Goal: Task Accomplishment & Management: Manage account settings

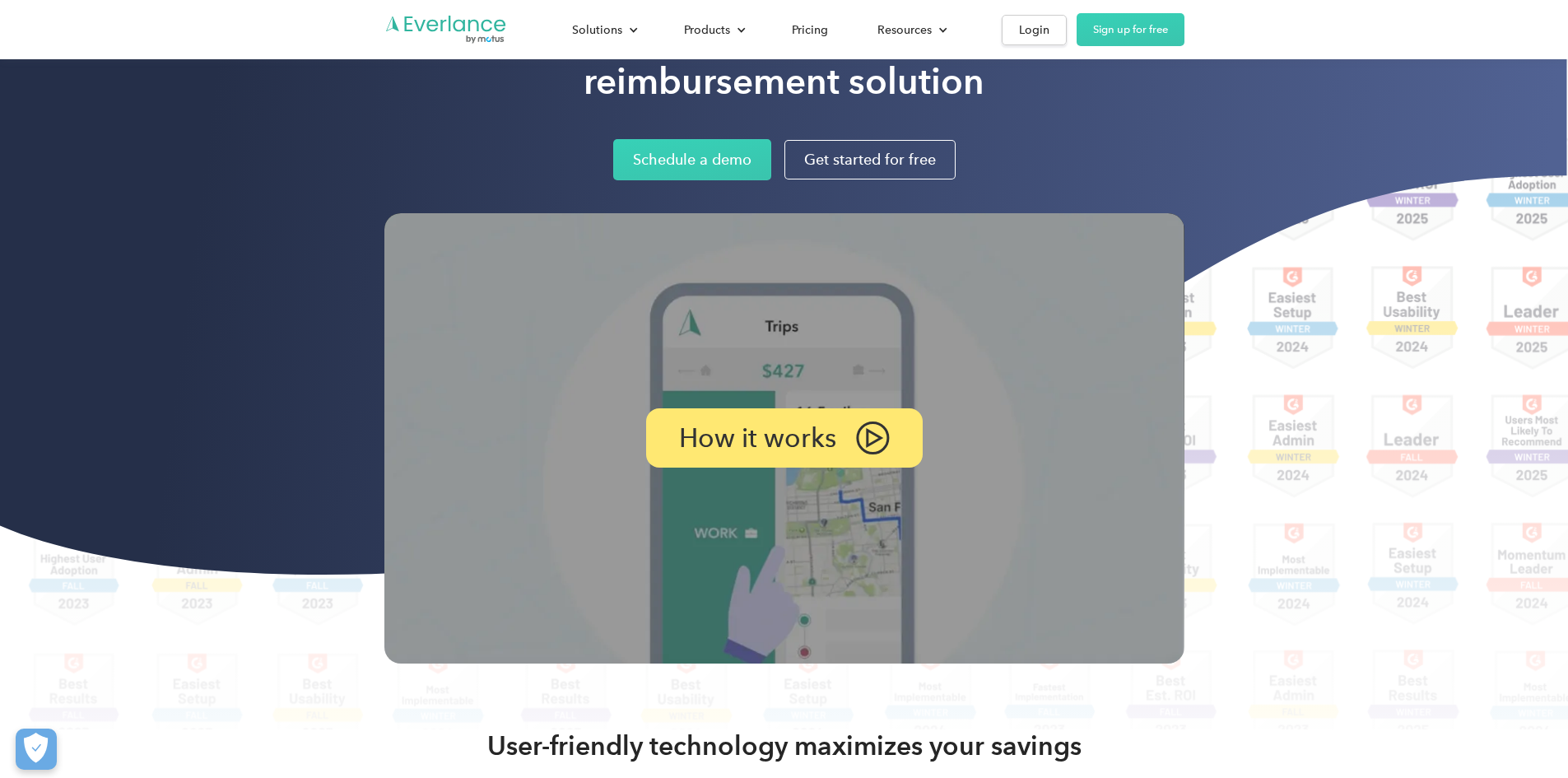
scroll to position [82, 0]
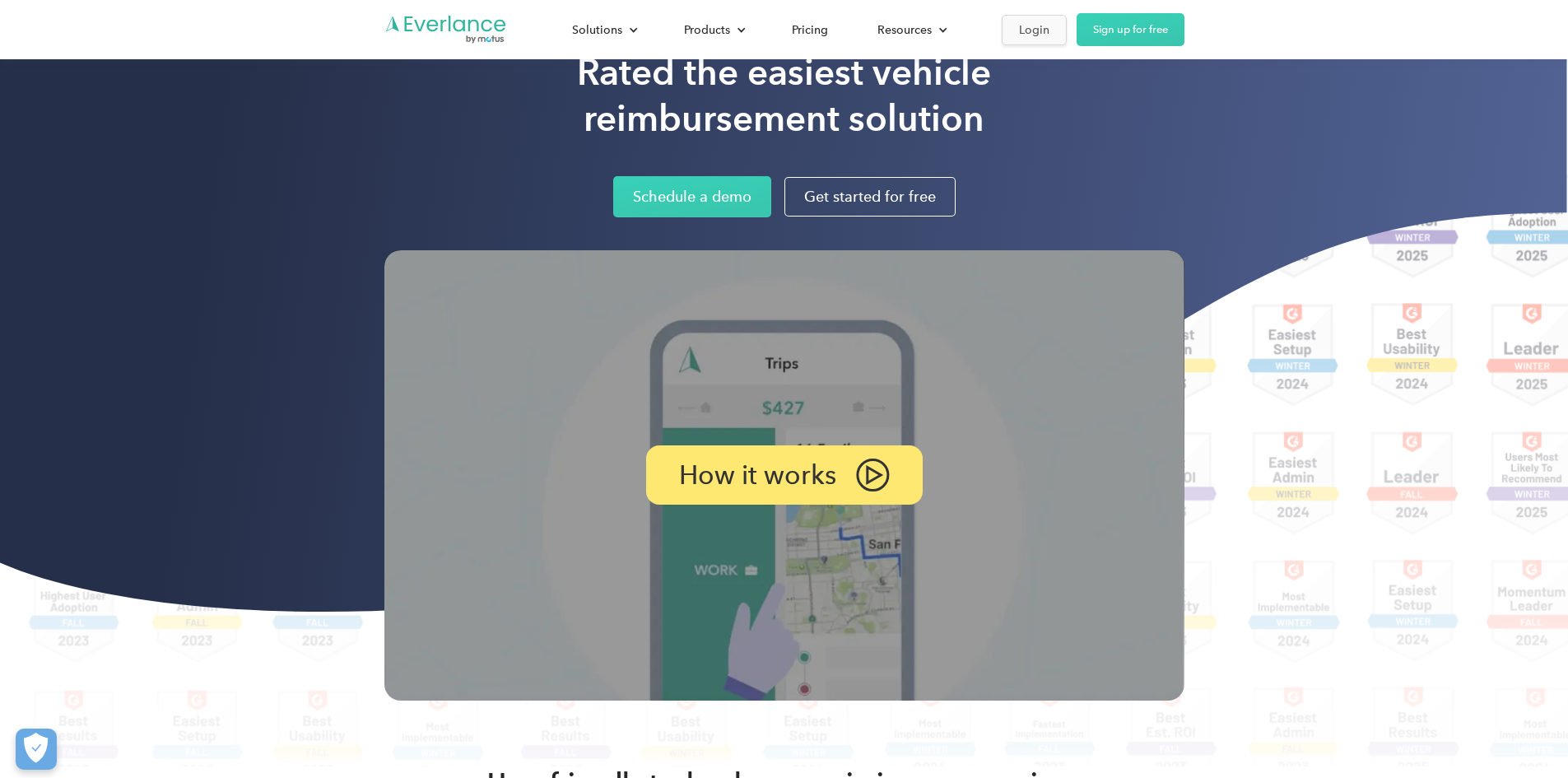
click at [1067, 42] on link "Login" at bounding box center [1034, 30] width 65 height 30
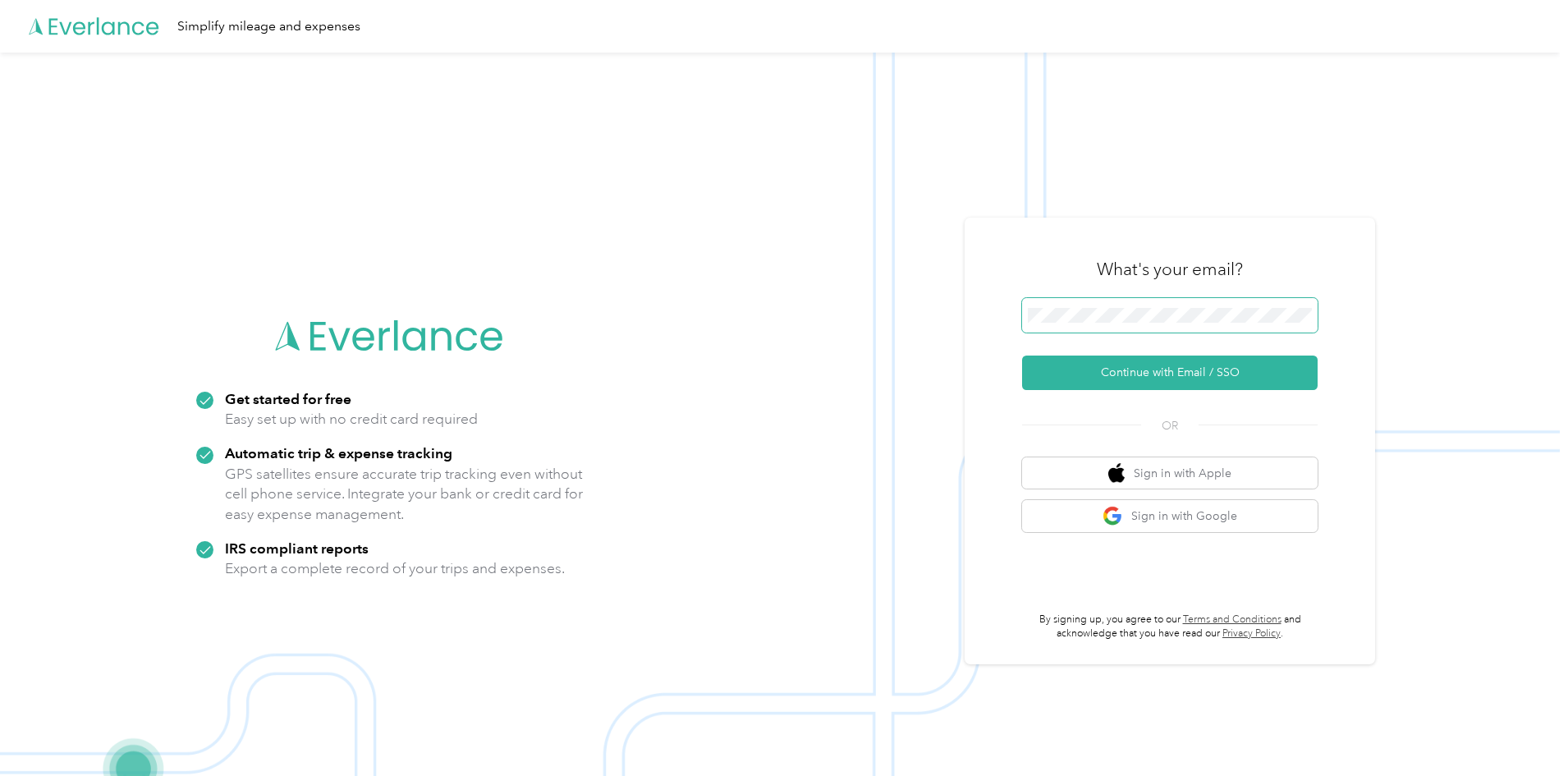
click at [1134, 307] on span at bounding box center [1169, 315] width 296 height 34
click at [1173, 375] on button "Continue with Email / SSO" at bounding box center [1169, 372] width 296 height 34
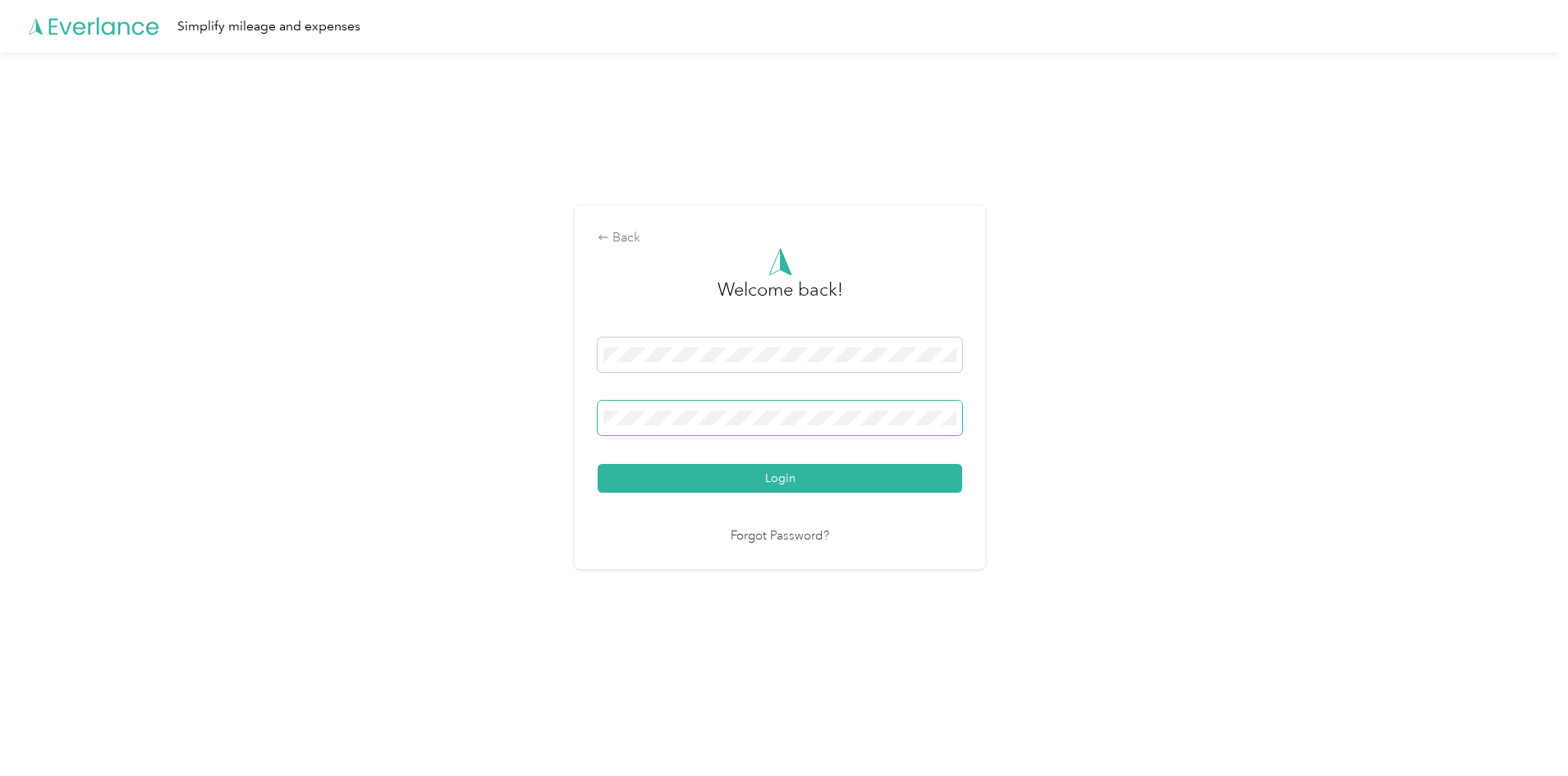
click at [597, 464] on button "Login" at bounding box center [780, 478] width 365 height 28
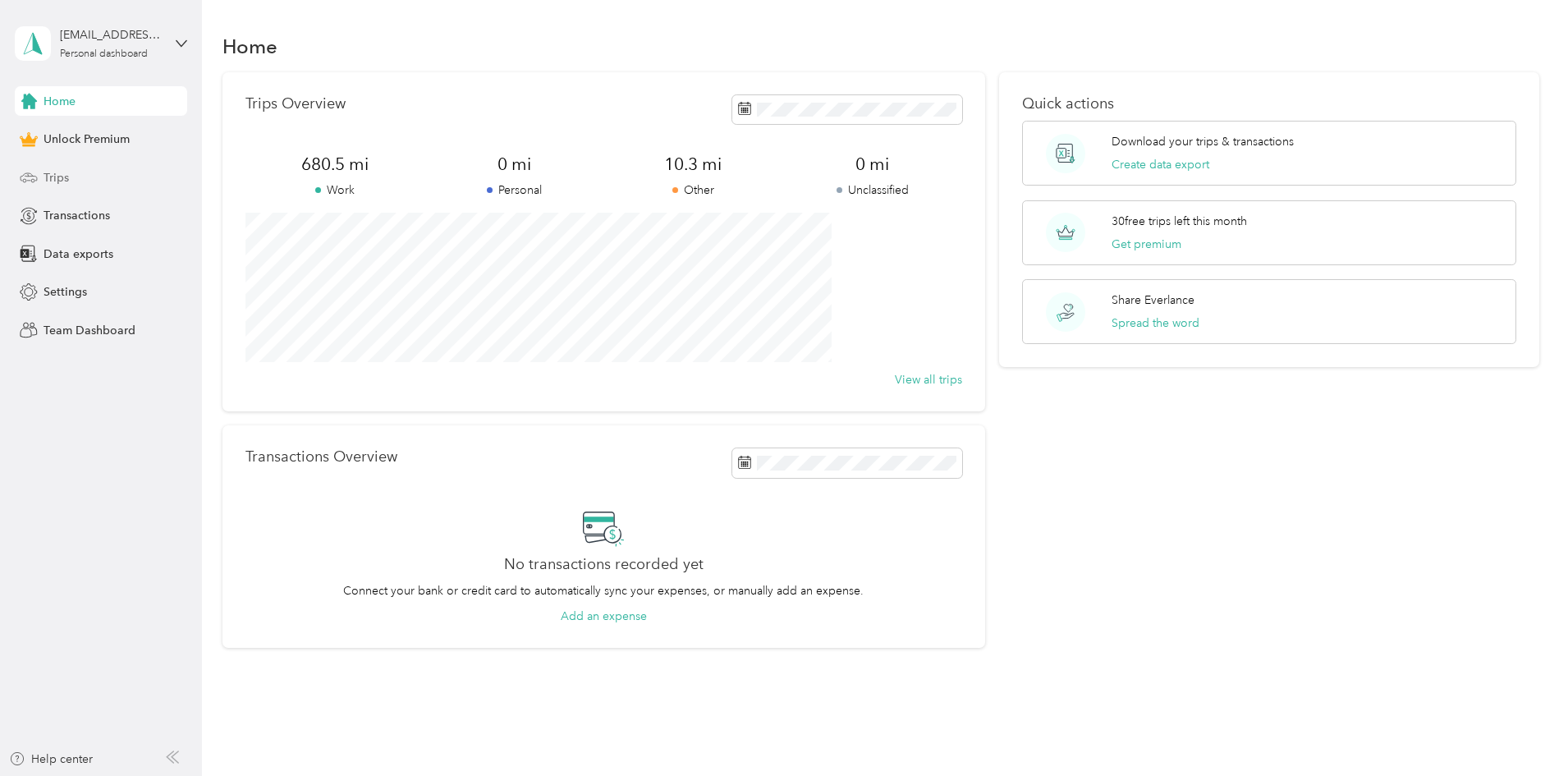
click at [78, 178] on div "Trips" at bounding box center [101, 177] width 172 height 29
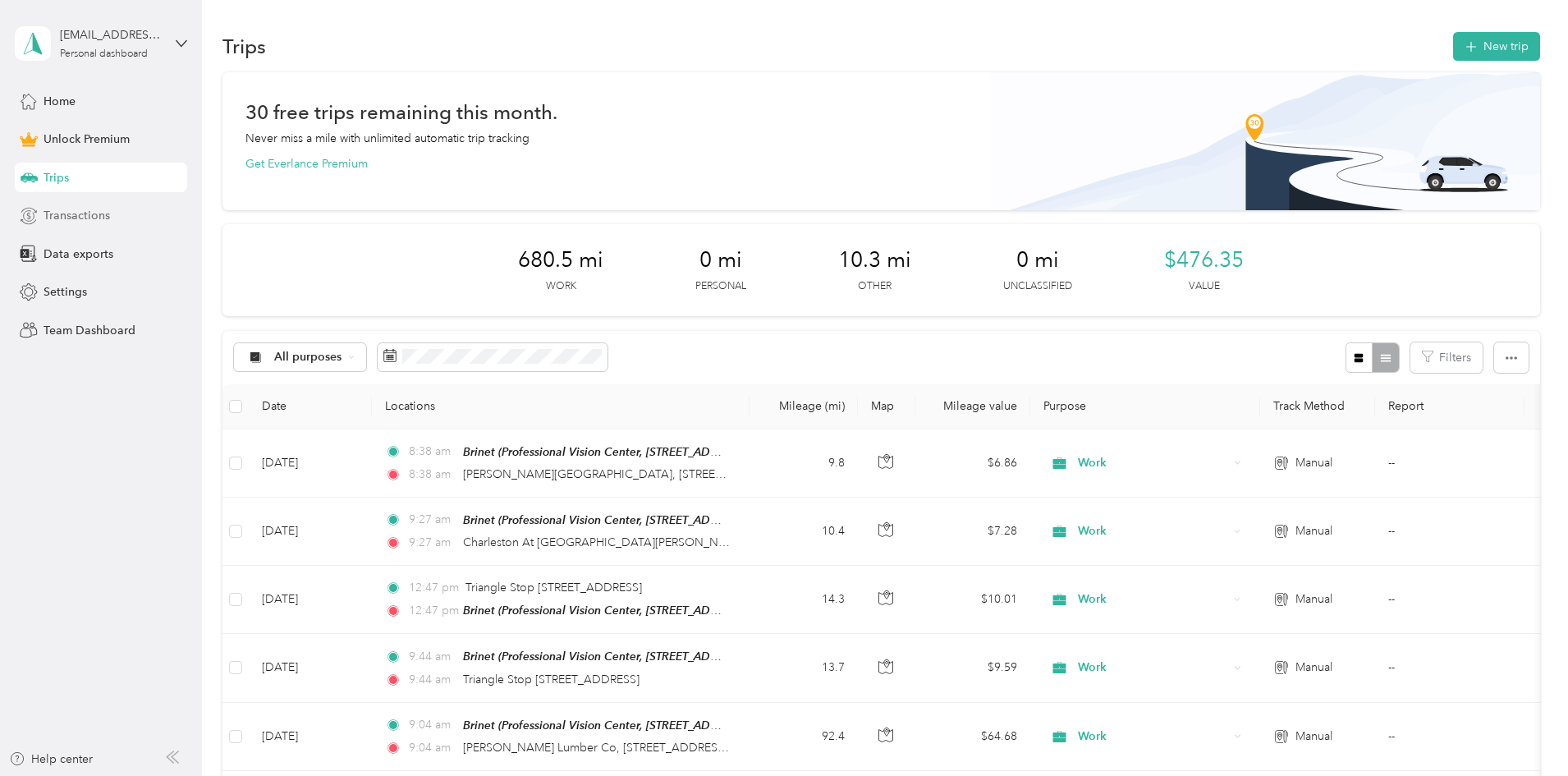
click at [83, 218] on span "Transactions" at bounding box center [77, 216] width 66 height 17
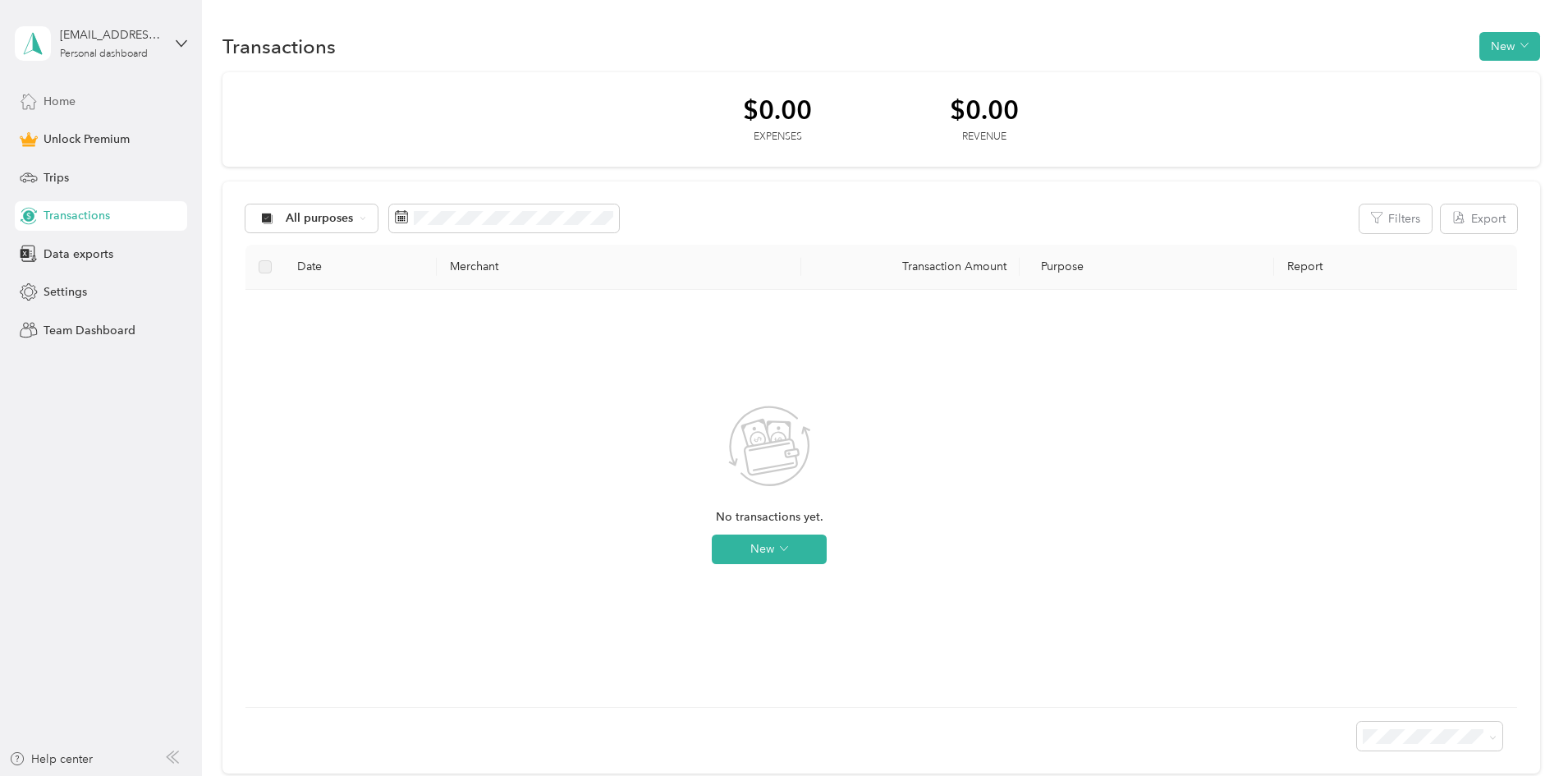
click at [92, 107] on div "Home" at bounding box center [101, 100] width 172 height 29
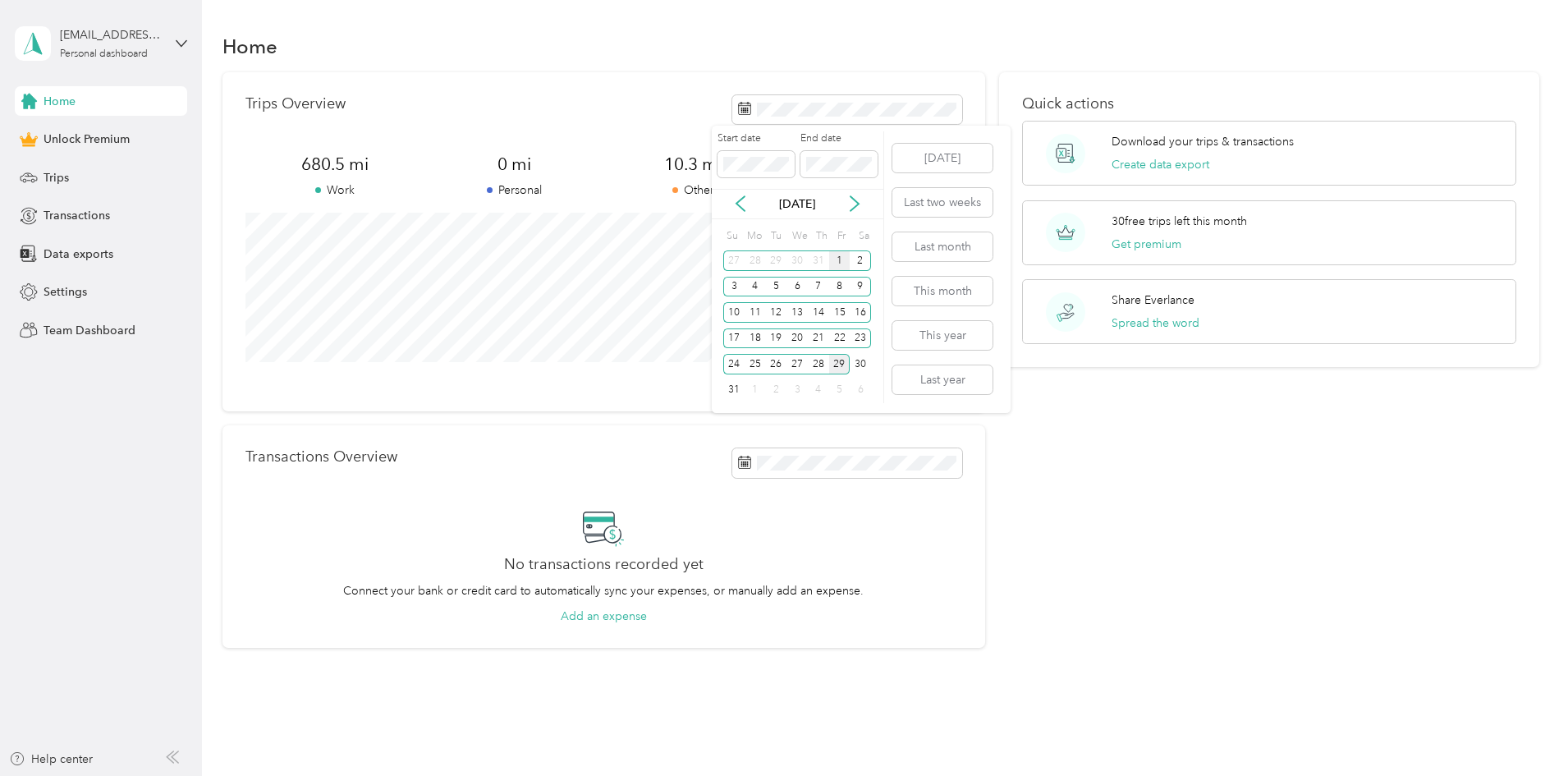
click at [840, 264] on div "1" at bounding box center [839, 261] width 22 height 21
click at [734, 391] on div "31" at bounding box center [733, 390] width 22 height 21
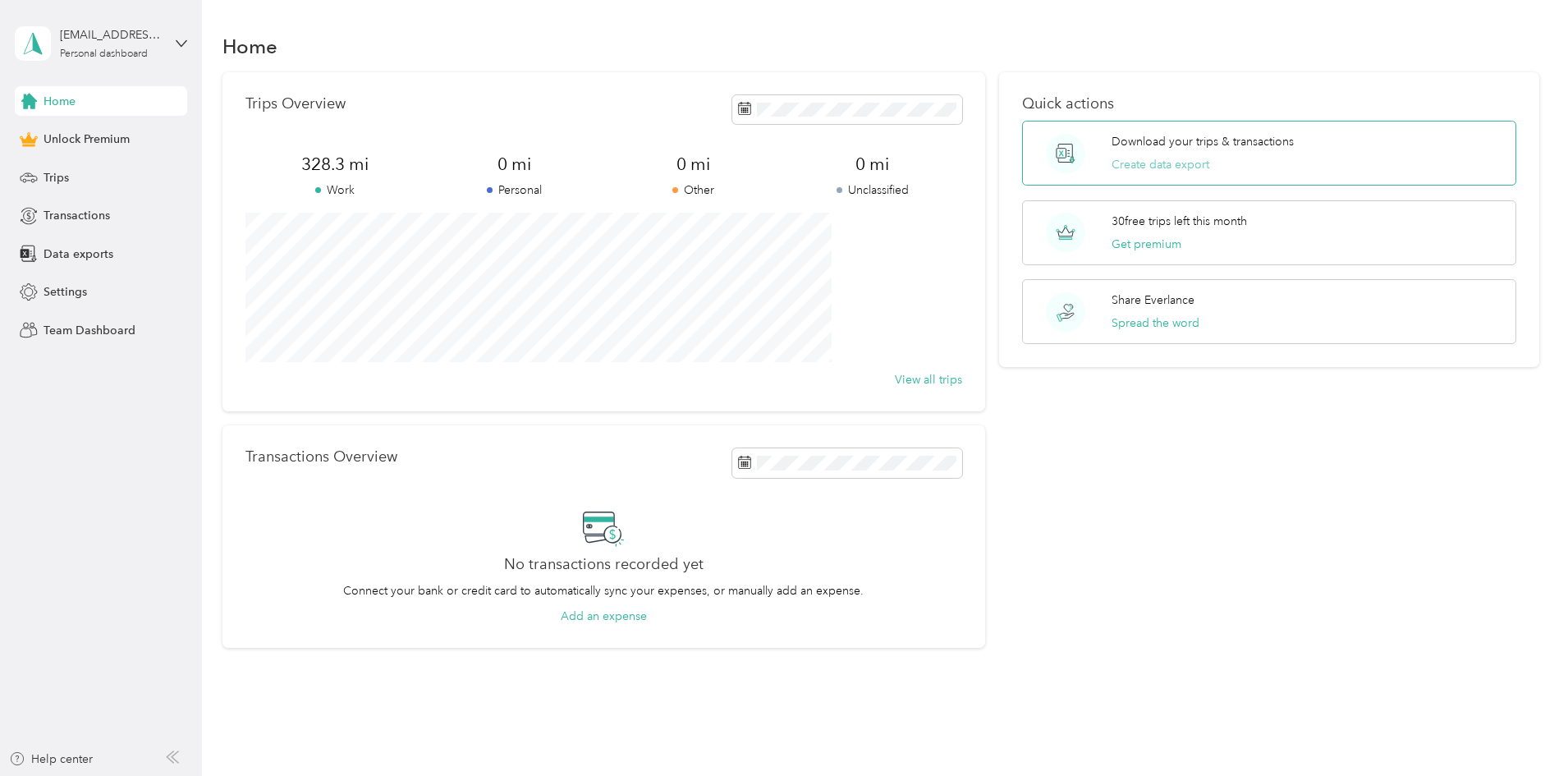
click at [1165, 165] on button "Create data export" at bounding box center [1160, 164] width 97 height 17
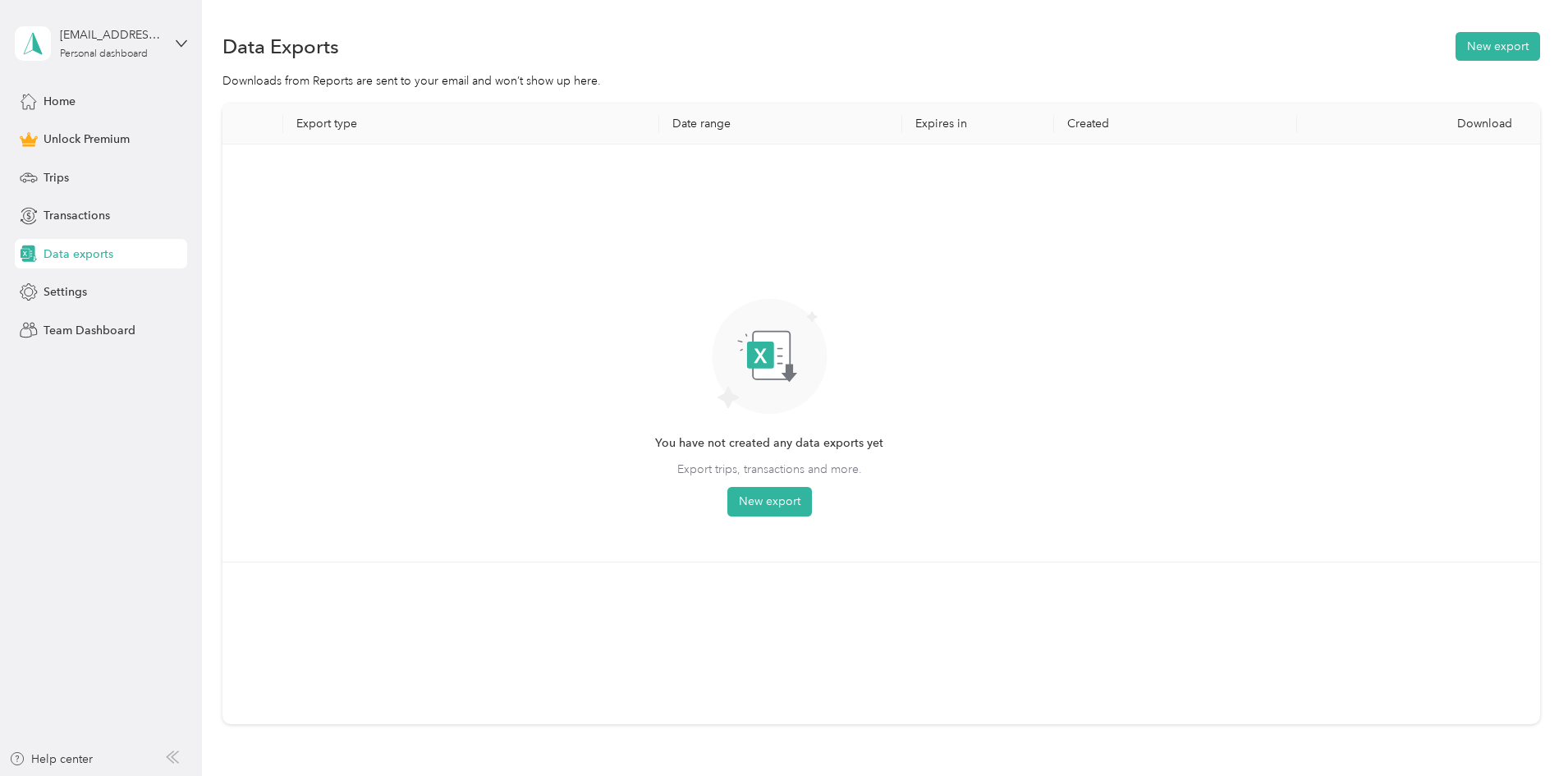
click at [1371, 123] on div "Download" at bounding box center [1418, 123] width 216 height 14
click at [812, 503] on button "New export" at bounding box center [769, 501] width 84 height 29
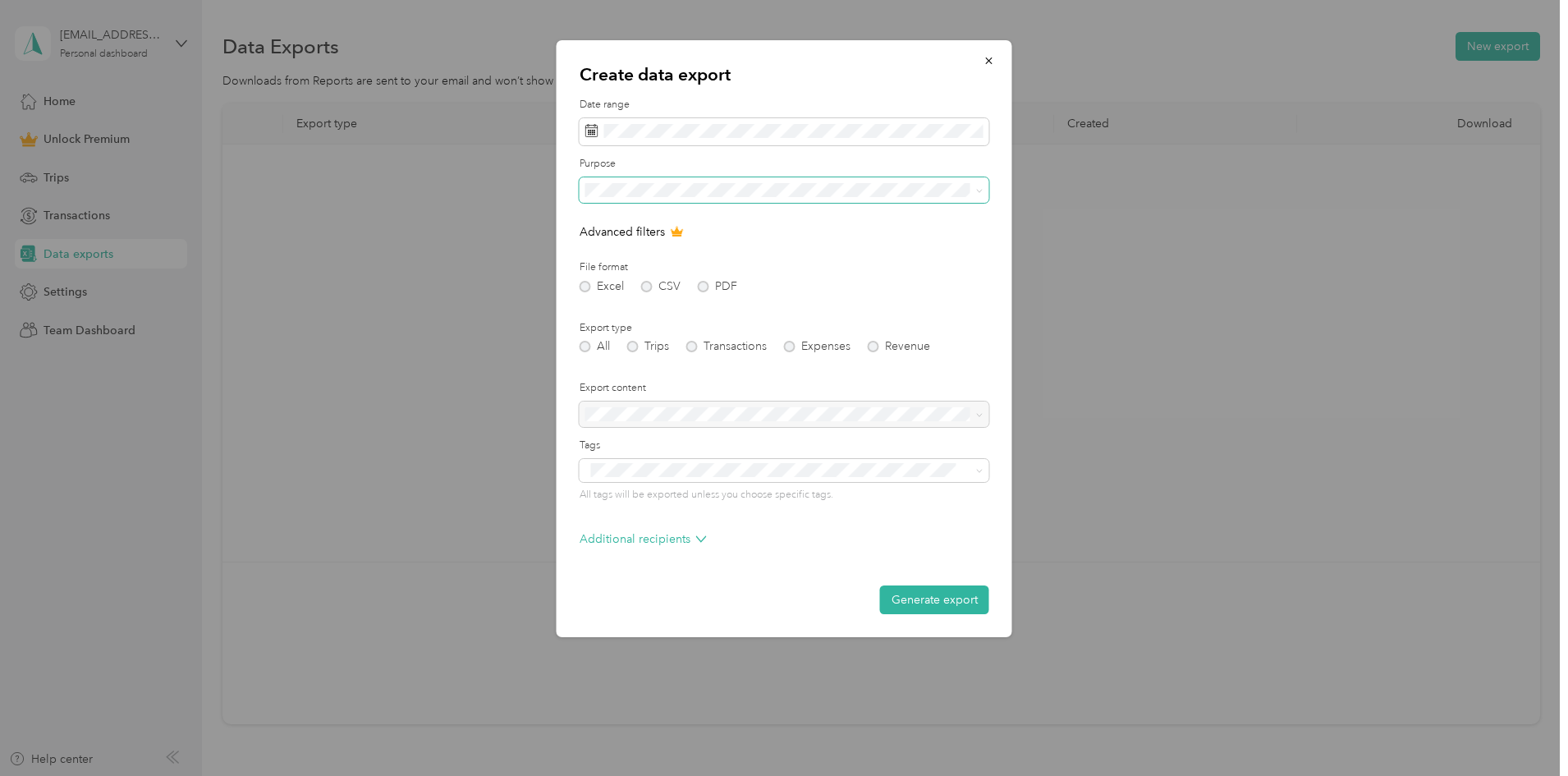
click at [756, 183] on span at bounding box center [784, 191] width 409 height 26
click at [736, 241] on div "Work" at bounding box center [784, 247] width 387 height 17
click at [646, 285] on div "Excel CSV PDF" at bounding box center [784, 286] width 409 height 11
click at [640, 307] on form "Date range Purpose Advanced filters File format Excel CSV PDF Export type All T…" at bounding box center [784, 355] width 409 height 516
click at [589, 288] on div "Excel CSV PDF" at bounding box center [784, 286] width 409 height 11
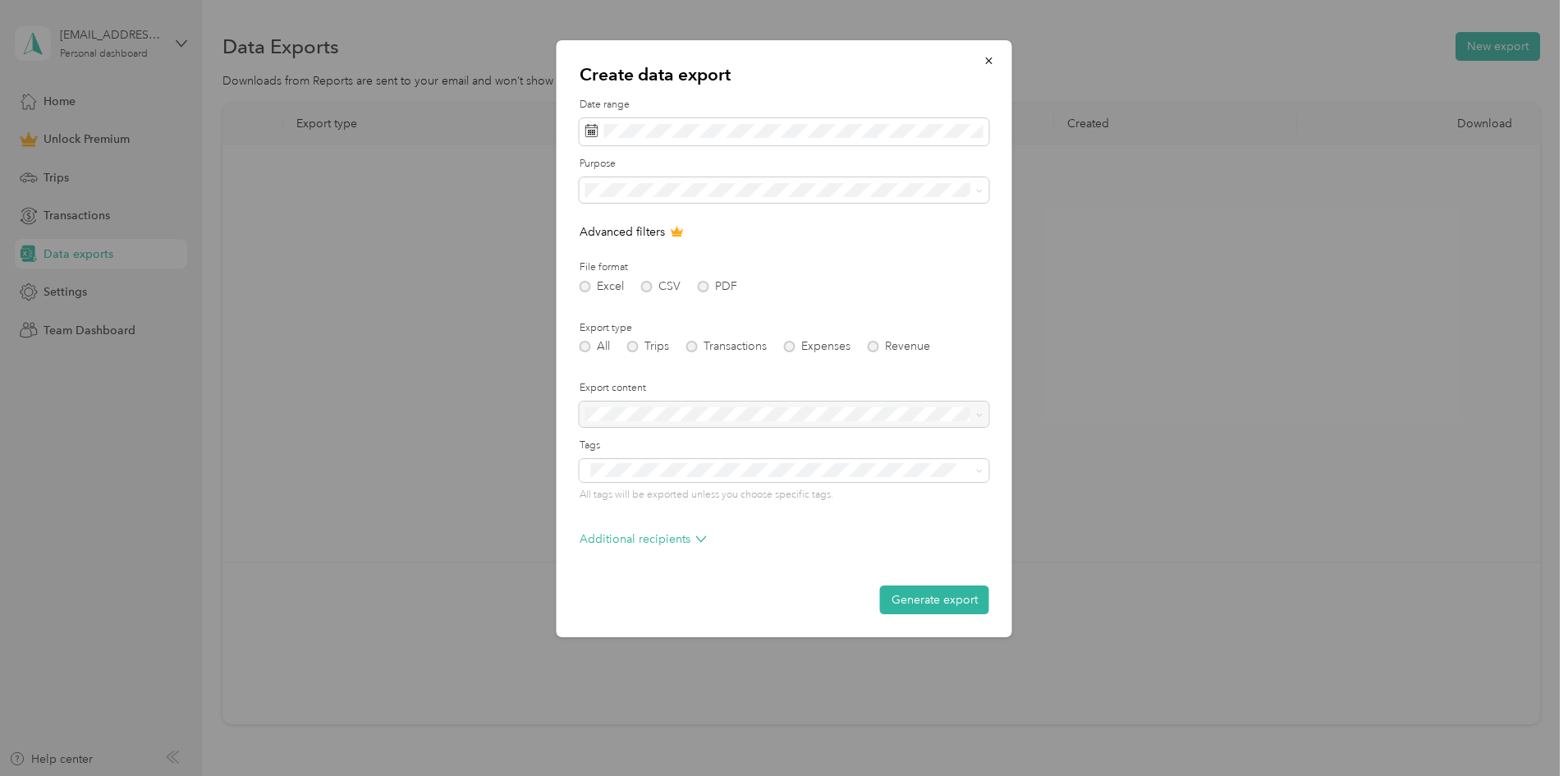
drag, startPoint x: 585, startPoint y: 339, endPoint x: 615, endPoint y: 354, distance: 33.5
click at [585, 340] on div "Export type All Trips Transactions Expenses Revenue" at bounding box center [784, 337] width 409 height 32
click at [783, 775] on div "Create data export Date range Purpose Advanced filters File format Excel CSV PD…" at bounding box center [780, 776] width 1559 height 0
click at [783, 479] on span at bounding box center [784, 471] width 409 height 23
click at [814, 228] on p "Advanced filters" at bounding box center [784, 232] width 409 height 17
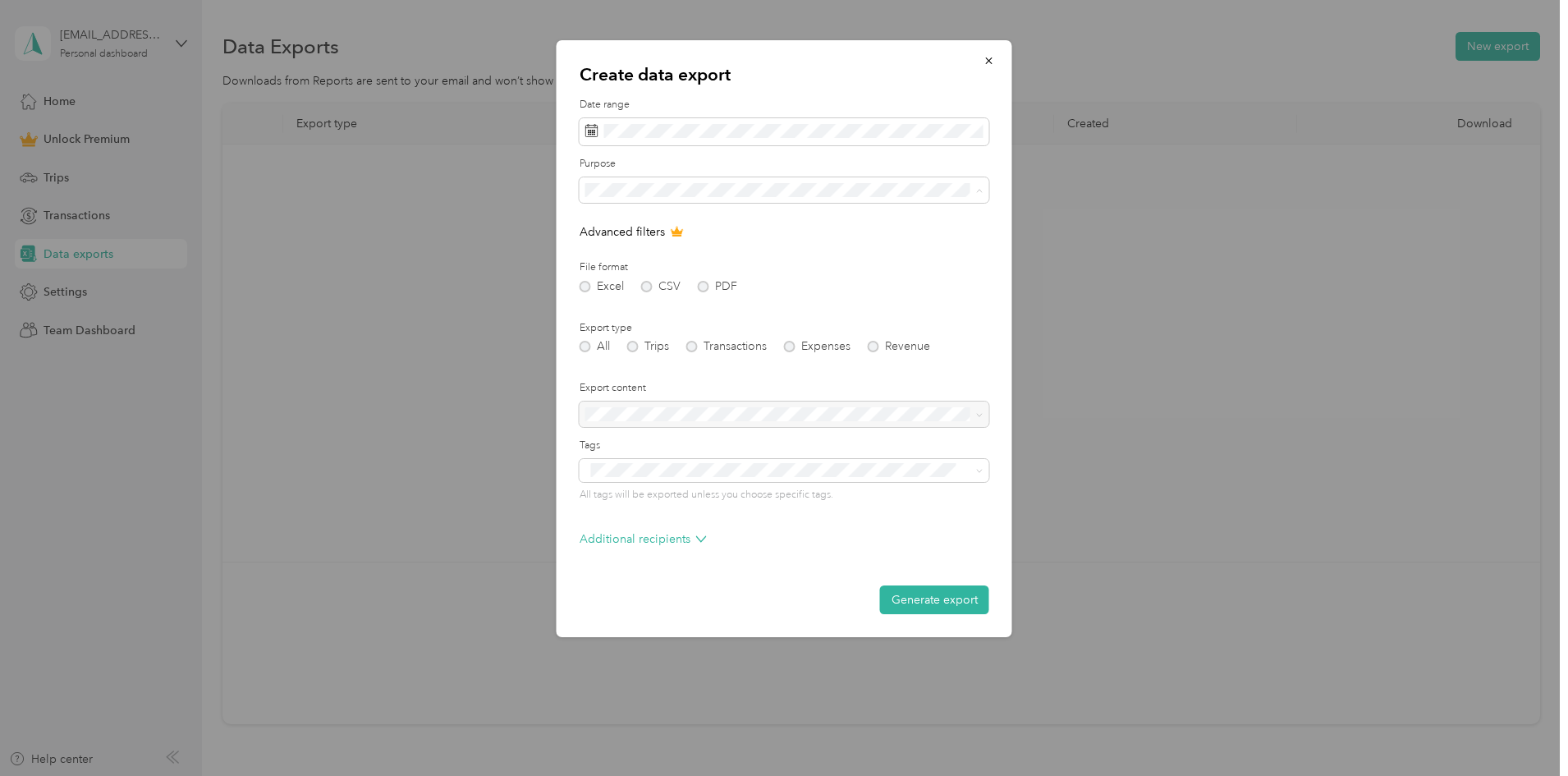
click at [745, 215] on div "All" at bounding box center [784, 218] width 387 height 17
click at [653, 234] on p "Advanced filters" at bounding box center [784, 232] width 409 height 17
click at [676, 234] on icon at bounding box center [677, 233] width 10 height 9
click at [704, 285] on div "Excel CSV PDF" at bounding box center [784, 286] width 409 height 11
click at [648, 287] on div "Excel CSV PDF" at bounding box center [784, 286] width 409 height 11
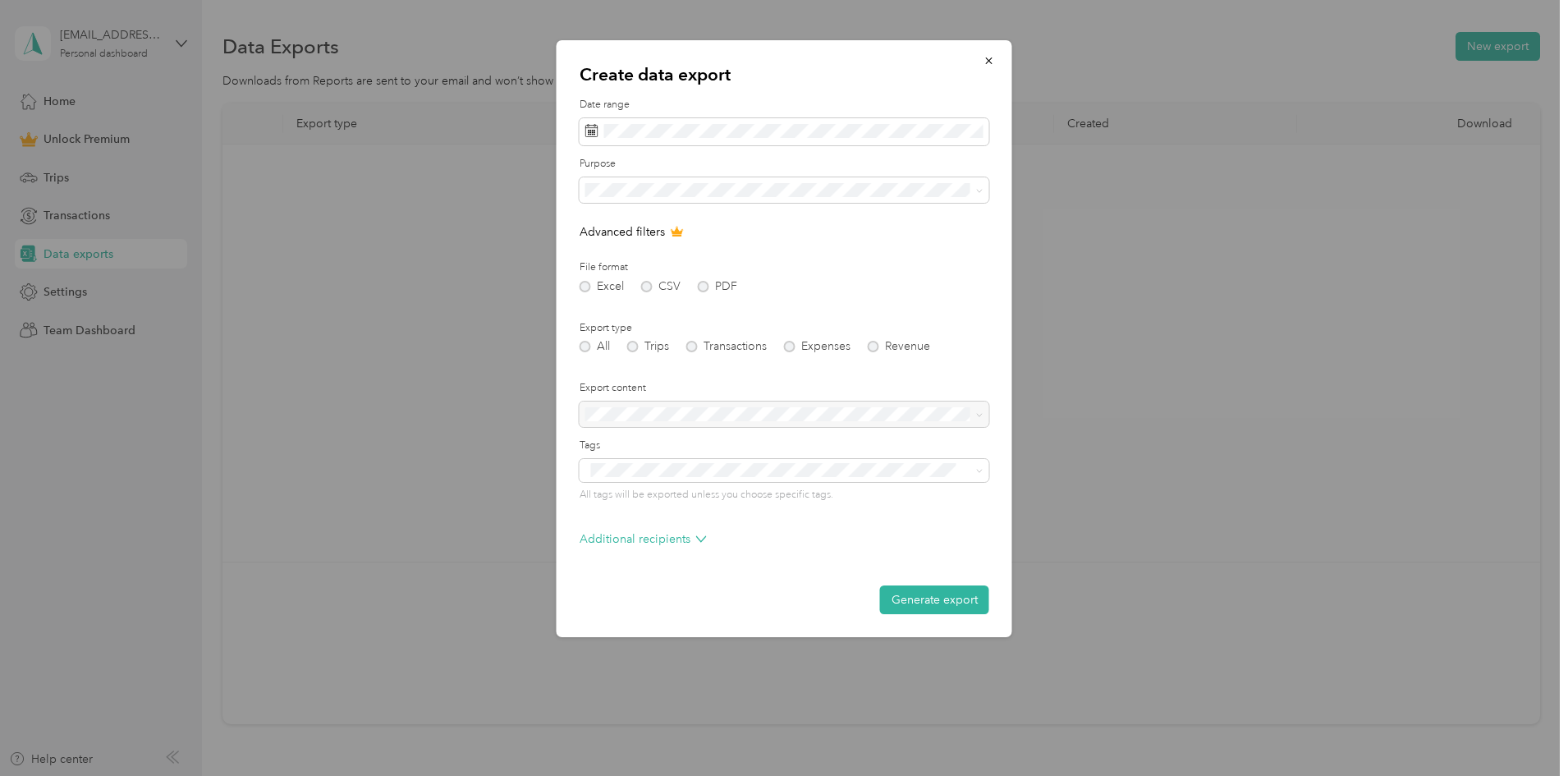
drag, startPoint x: 639, startPoint y: 345, endPoint x: 663, endPoint y: 346, distance: 24.0
click at [641, 347] on div "All Trips Transactions Expenses Revenue" at bounding box center [784, 346] width 409 height 11
click at [703, 349] on div "All Trips Transactions Expenses Revenue" at bounding box center [784, 346] width 409 height 11
click at [817, 414] on div at bounding box center [784, 415] width 409 height 26
click at [921, 588] on button "Generate export" at bounding box center [935, 599] width 110 height 28
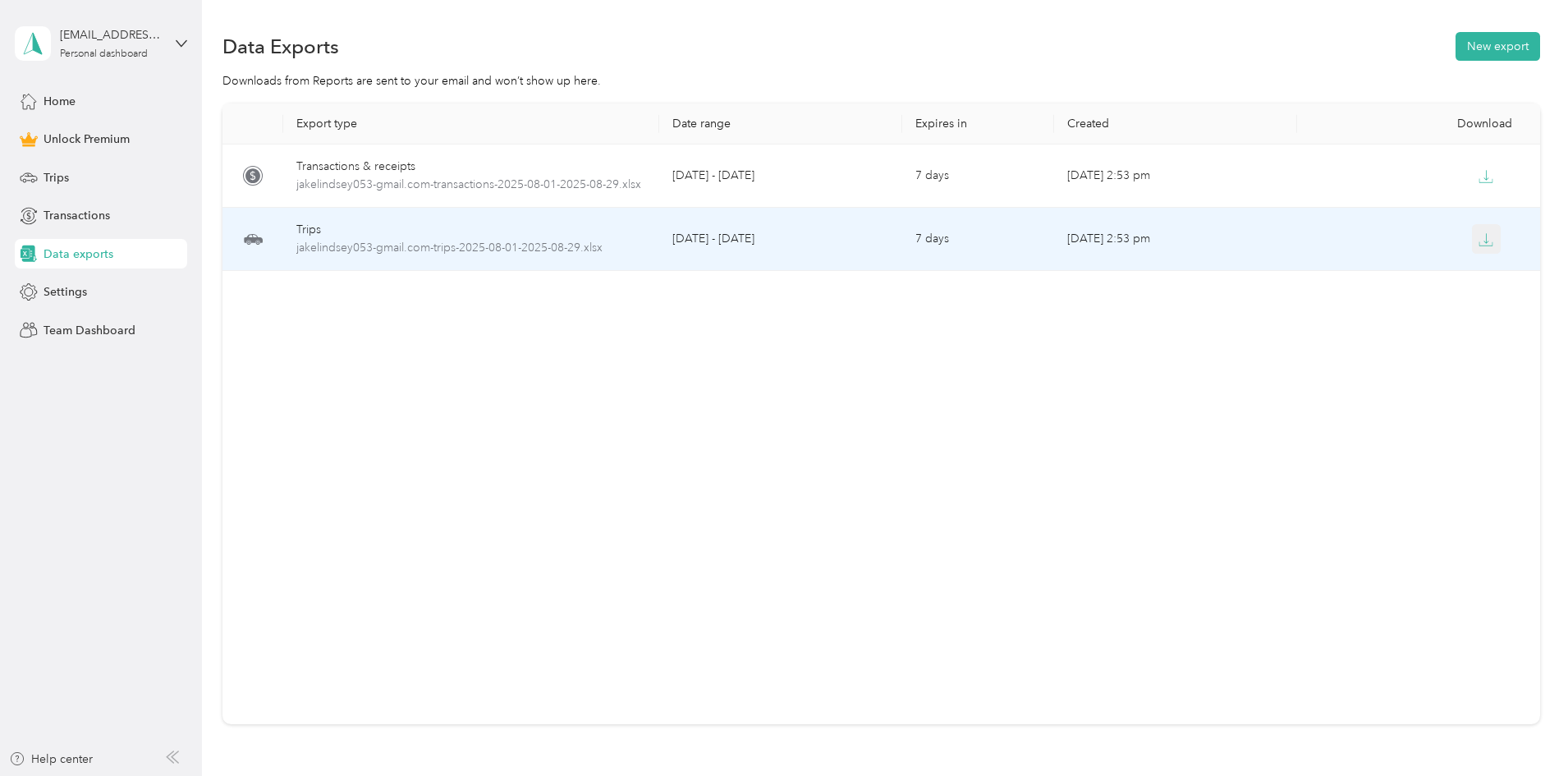
click at [1478, 240] on icon "button" at bounding box center [1486, 240] width 15 height 15
drag, startPoint x: 1353, startPoint y: 237, endPoint x: 1372, endPoint y: 338, distance: 102.8
click at [1378, 381] on div "Export type Date range Expires in Created Download Transactions & receipts jake…" at bounding box center [881, 413] width 1318 height 621
drag, startPoint x: 1368, startPoint y: 232, endPoint x: 1312, endPoint y: 55, distance: 185.6
click at [1312, 55] on div "Data Exports New export" at bounding box center [881, 45] width 1318 height 34
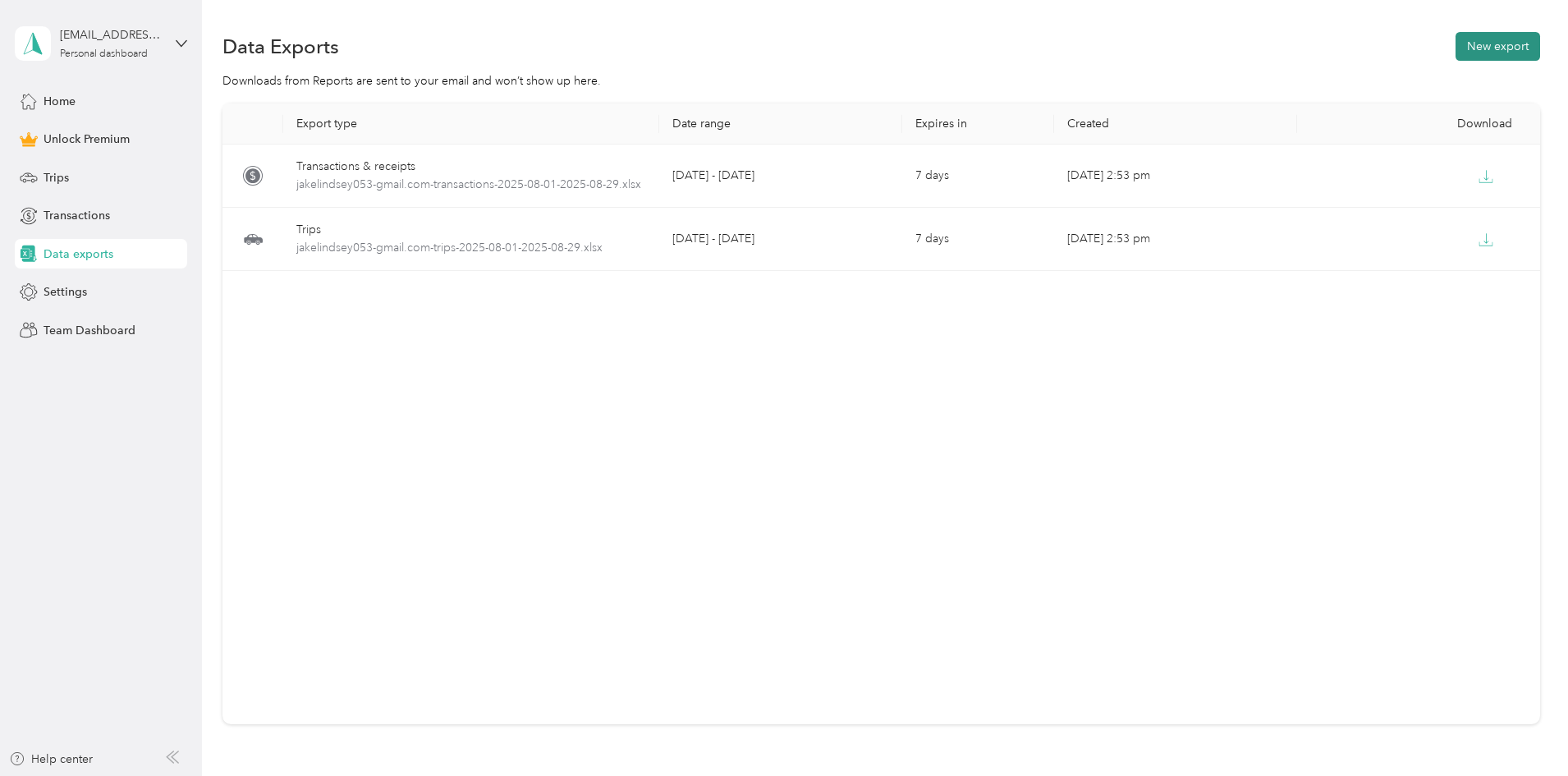
click at [1456, 47] on button "New export" at bounding box center [1497, 46] width 84 height 28
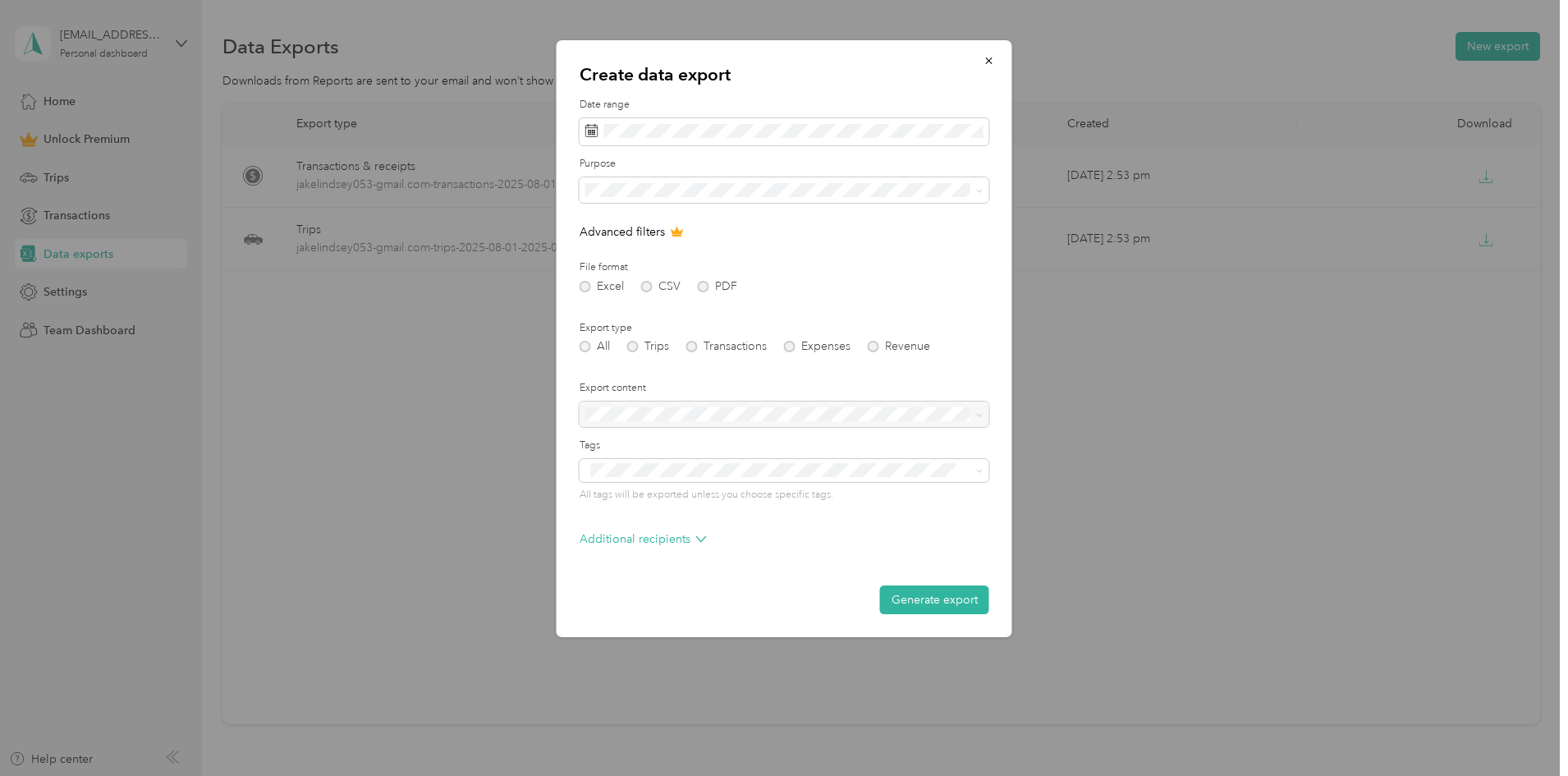
click at [642, 285] on div "Excel CSV PDF" at bounding box center [784, 286] width 409 height 11
drag, startPoint x: 642, startPoint y: 285, endPoint x: 644, endPoint y: 272, distance: 13.2
click at [642, 285] on div "Excel CSV PDF" at bounding box center [784, 286] width 409 height 11
click at [672, 529] on form "Date range Purpose Advanced filters File format Excel CSV PDF Export type All T…" at bounding box center [784, 355] width 409 height 516
click at [679, 459] on span at bounding box center [784, 471] width 409 height 23
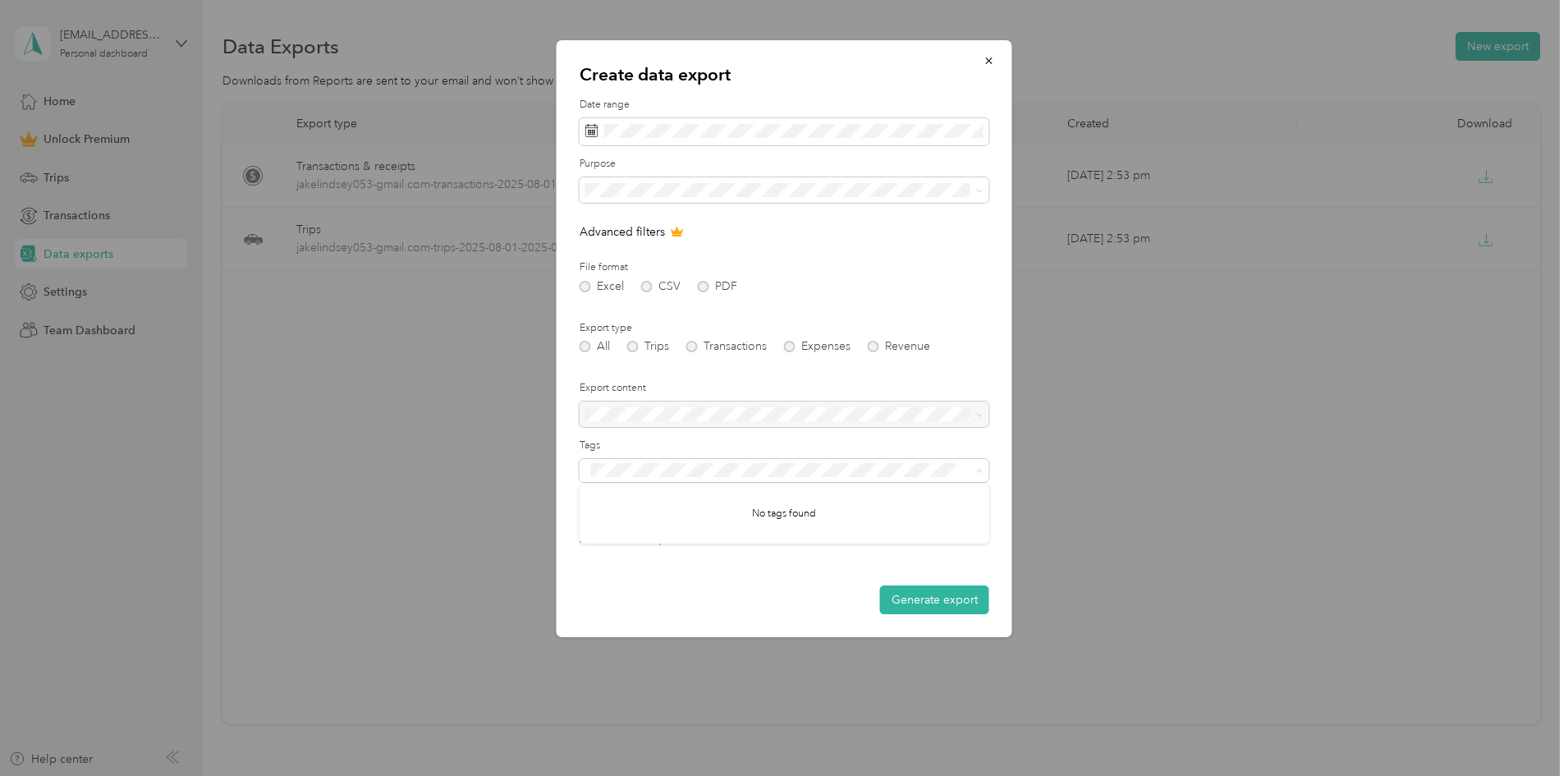
click at [697, 422] on div at bounding box center [784, 415] width 409 height 26
click at [699, 416] on div at bounding box center [784, 415] width 409 height 26
click at [731, 412] on div at bounding box center [784, 415] width 409 height 26
click at [964, 409] on div at bounding box center [784, 415] width 409 height 26
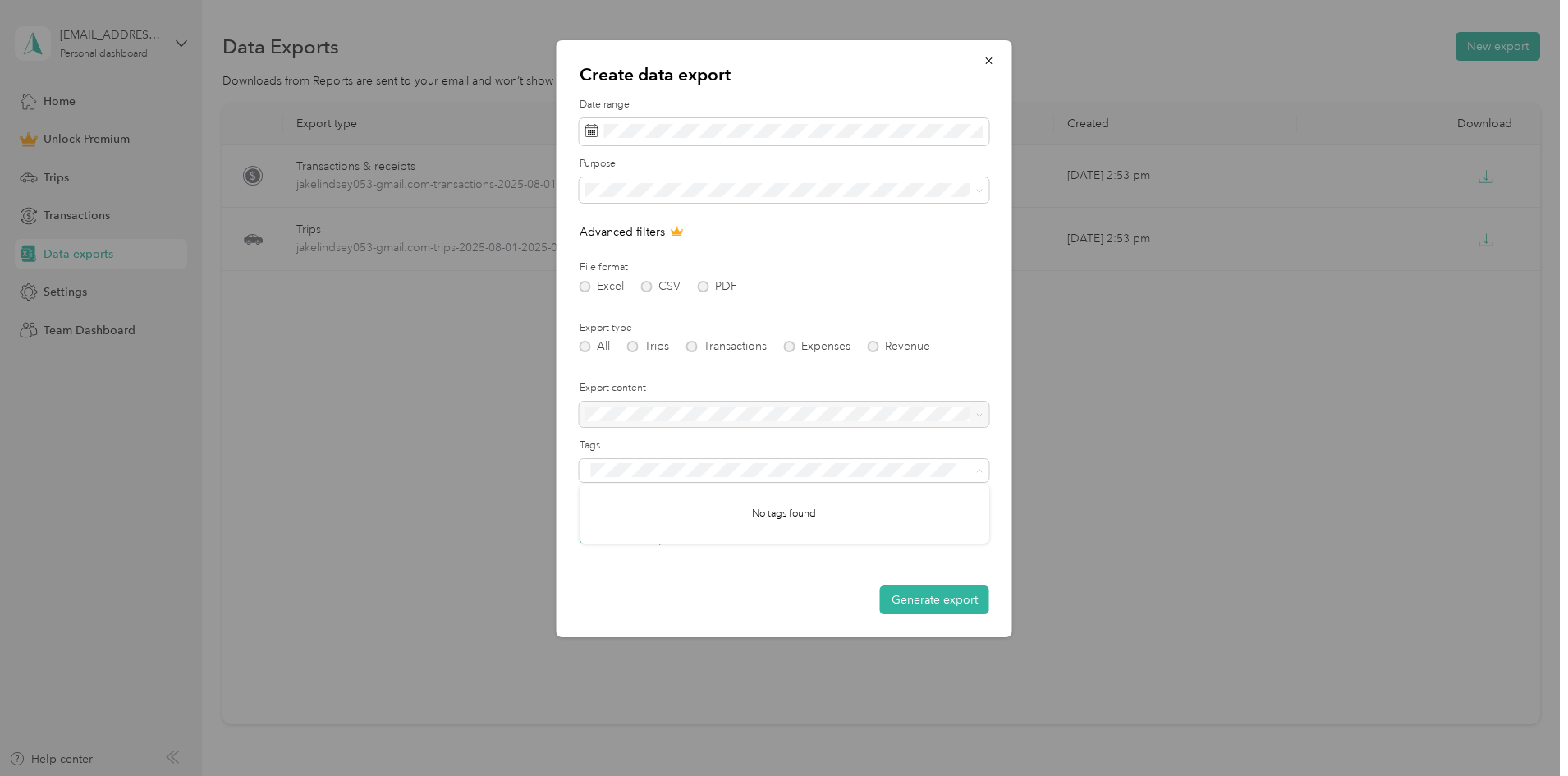
click at [965, 296] on form "Date range Purpose Advanced filters File format Excel CSV PDF Export type All T…" at bounding box center [784, 355] width 409 height 516
drag, startPoint x: 628, startPoint y: 352, endPoint x: 641, endPoint y: 326, distance: 29.1
click at [629, 352] on div "All Trips Transactions Expenses Revenue" at bounding box center [784, 346] width 409 height 11
click at [652, 285] on div "Excel CSV PDF" at bounding box center [784, 286] width 409 height 11
click at [984, 59] on icon "button" at bounding box center [990, 60] width 11 height 11
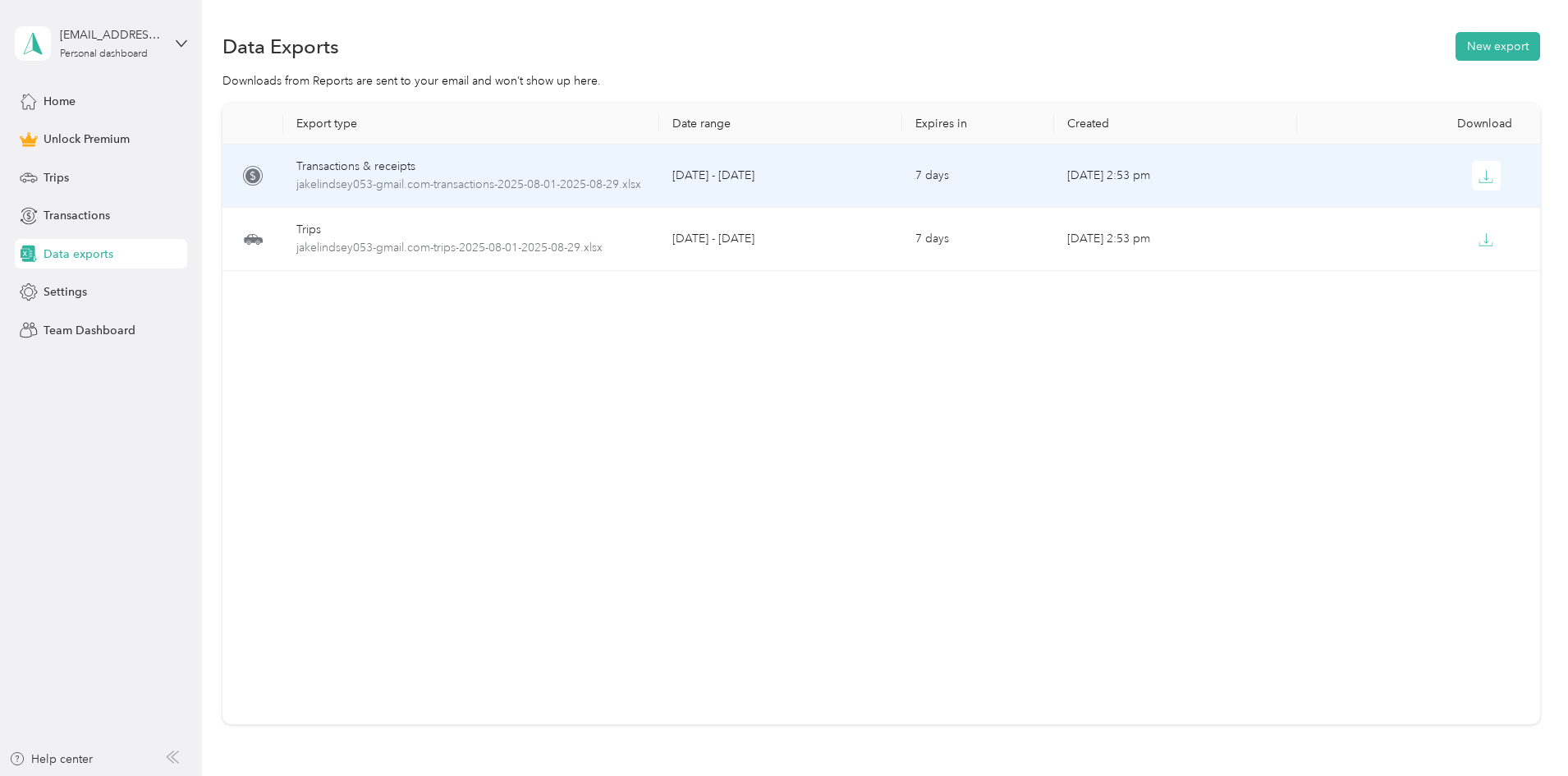
drag, startPoint x: 1359, startPoint y: 169, endPoint x: 843, endPoint y: 512, distance: 619.6
click at [843, 512] on div "Export type Date range Expires in Created Download Transactions & receipts jake…" at bounding box center [881, 413] width 1318 height 621
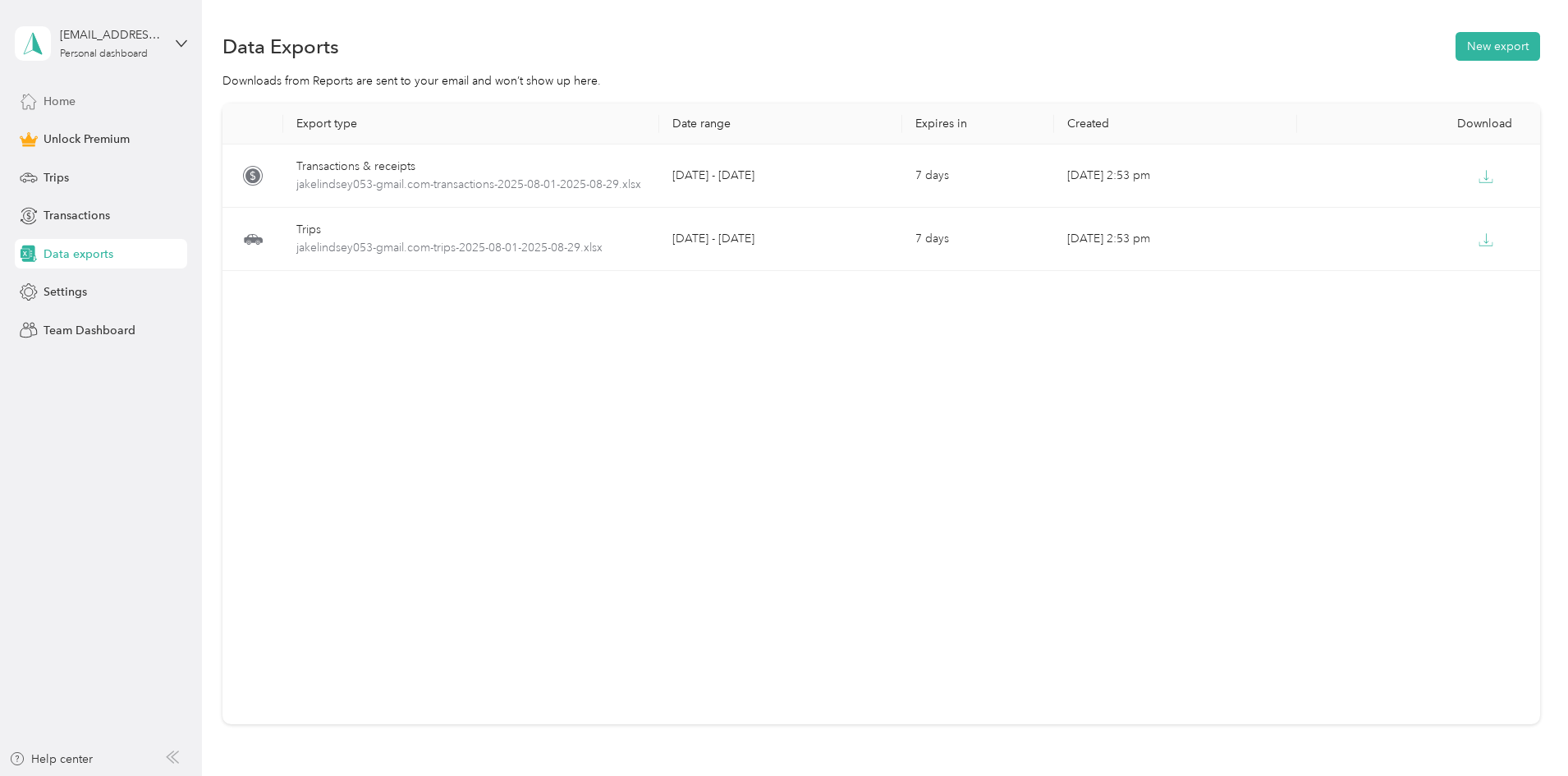
click at [69, 104] on span "Home" at bounding box center [60, 101] width 32 height 17
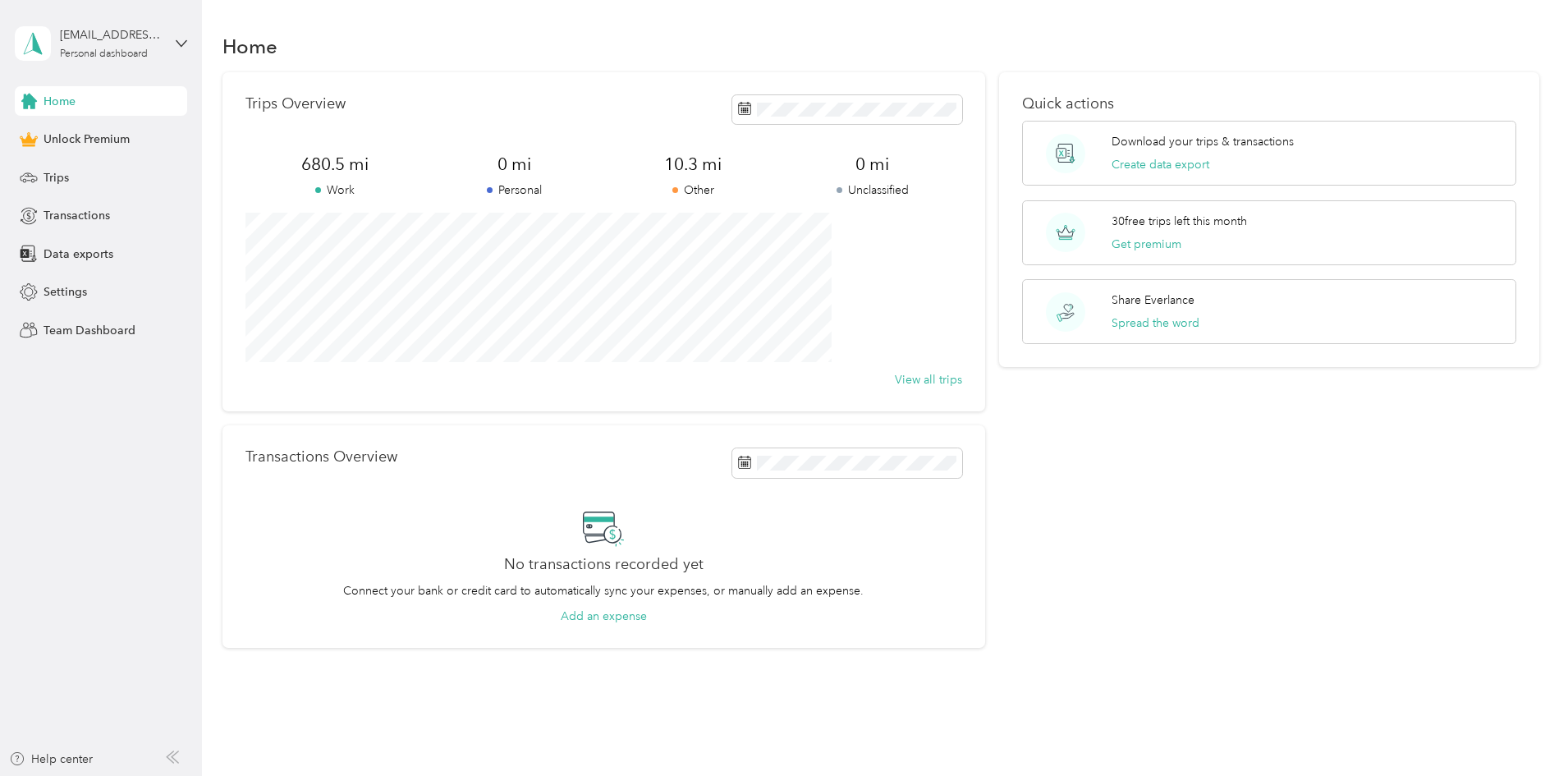
click at [69, 162] on div "Home Unlock Premium Trips Transactions Data exports Settings Team Dashboard" at bounding box center [101, 216] width 172 height 259
click at [72, 181] on div "Trips" at bounding box center [101, 177] width 172 height 29
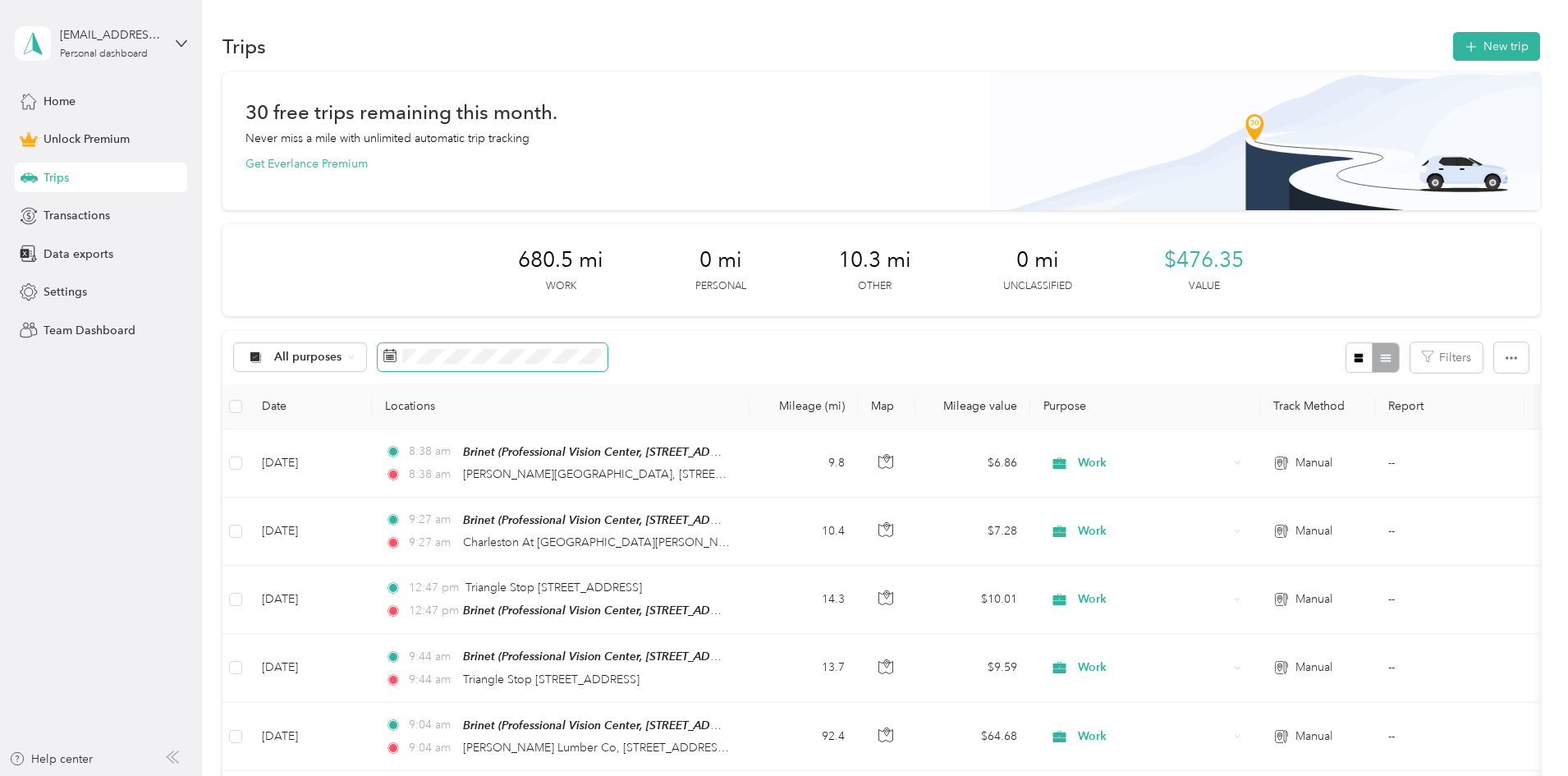
click at [608, 365] on span at bounding box center [492, 357] width 230 height 28
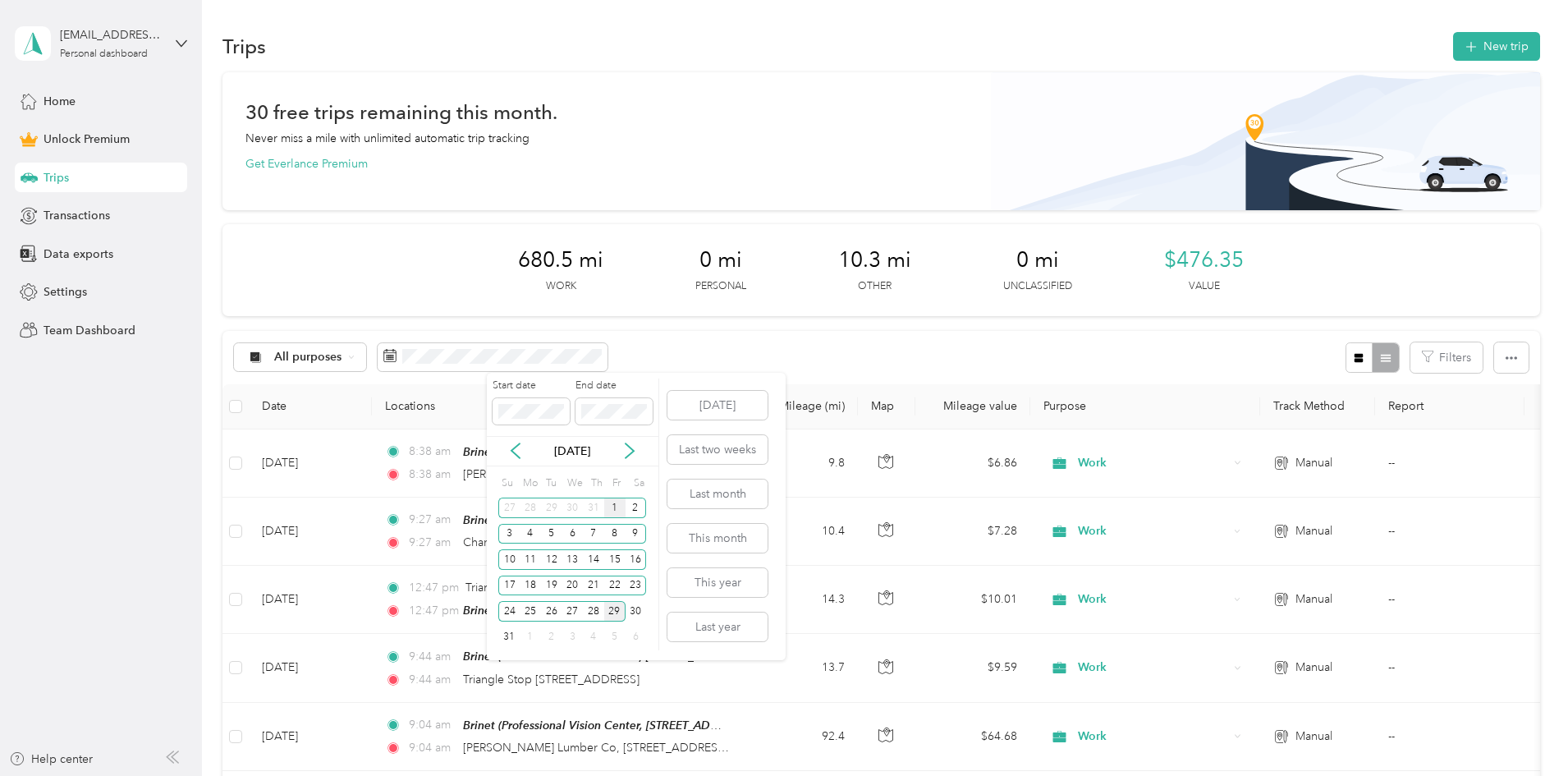
click at [611, 509] on div "1" at bounding box center [614, 508] width 22 height 21
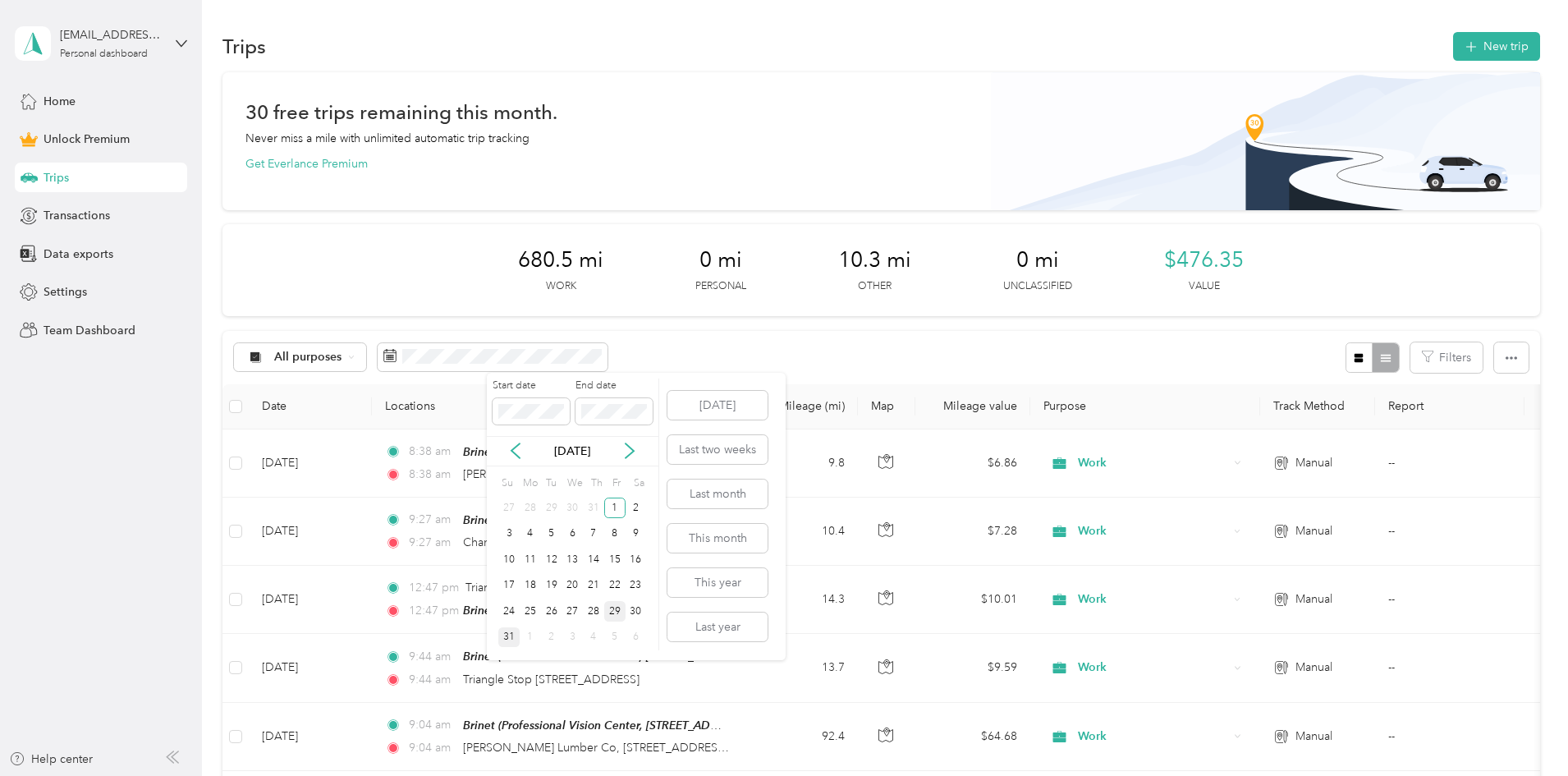
click at [505, 634] on div "31" at bounding box center [508, 638] width 22 height 21
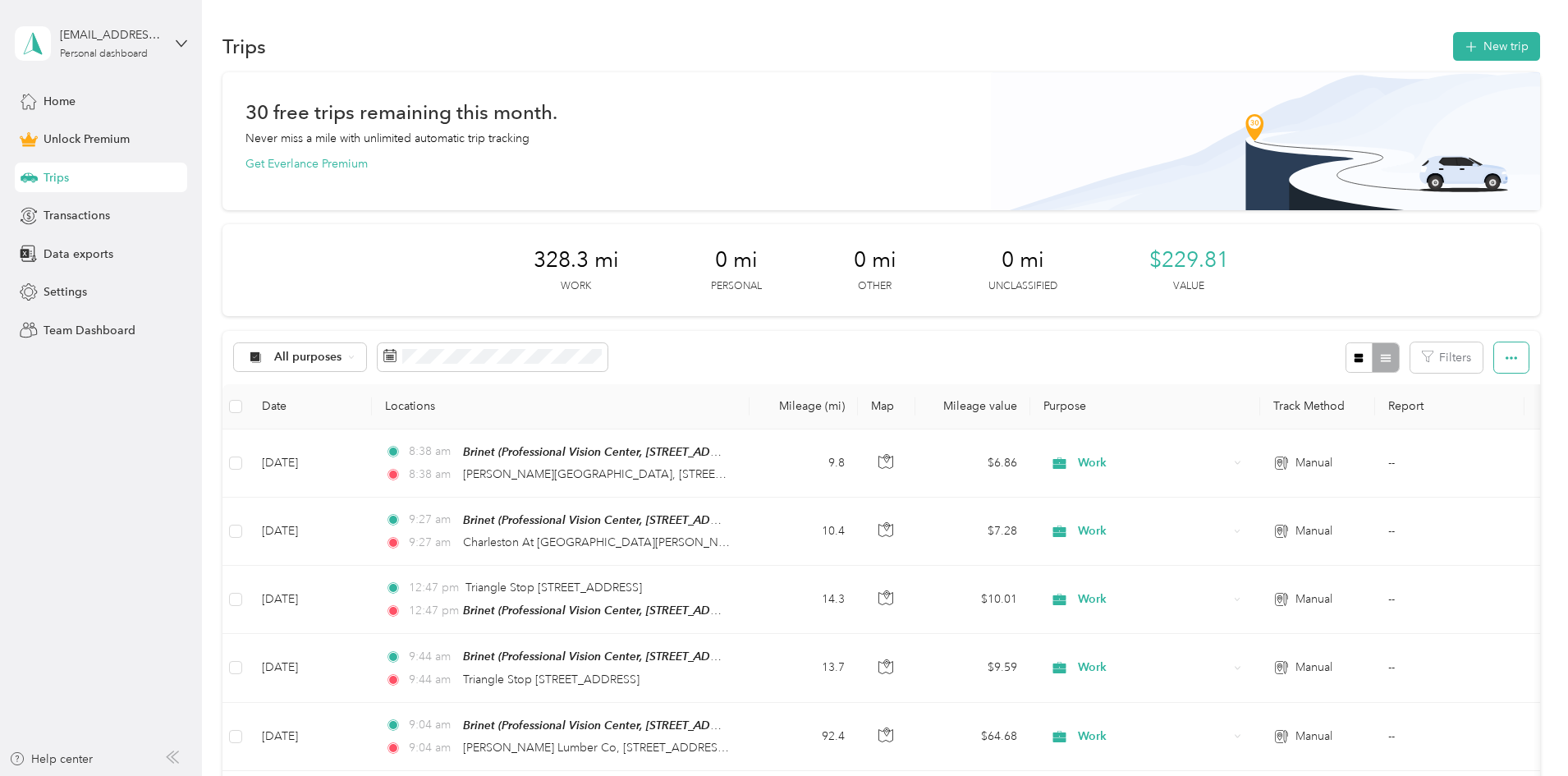
click at [1494, 350] on button "button" at bounding box center [1511, 357] width 34 height 30
click at [1388, 416] on span "Export" at bounding box center [1374, 417] width 34 height 14
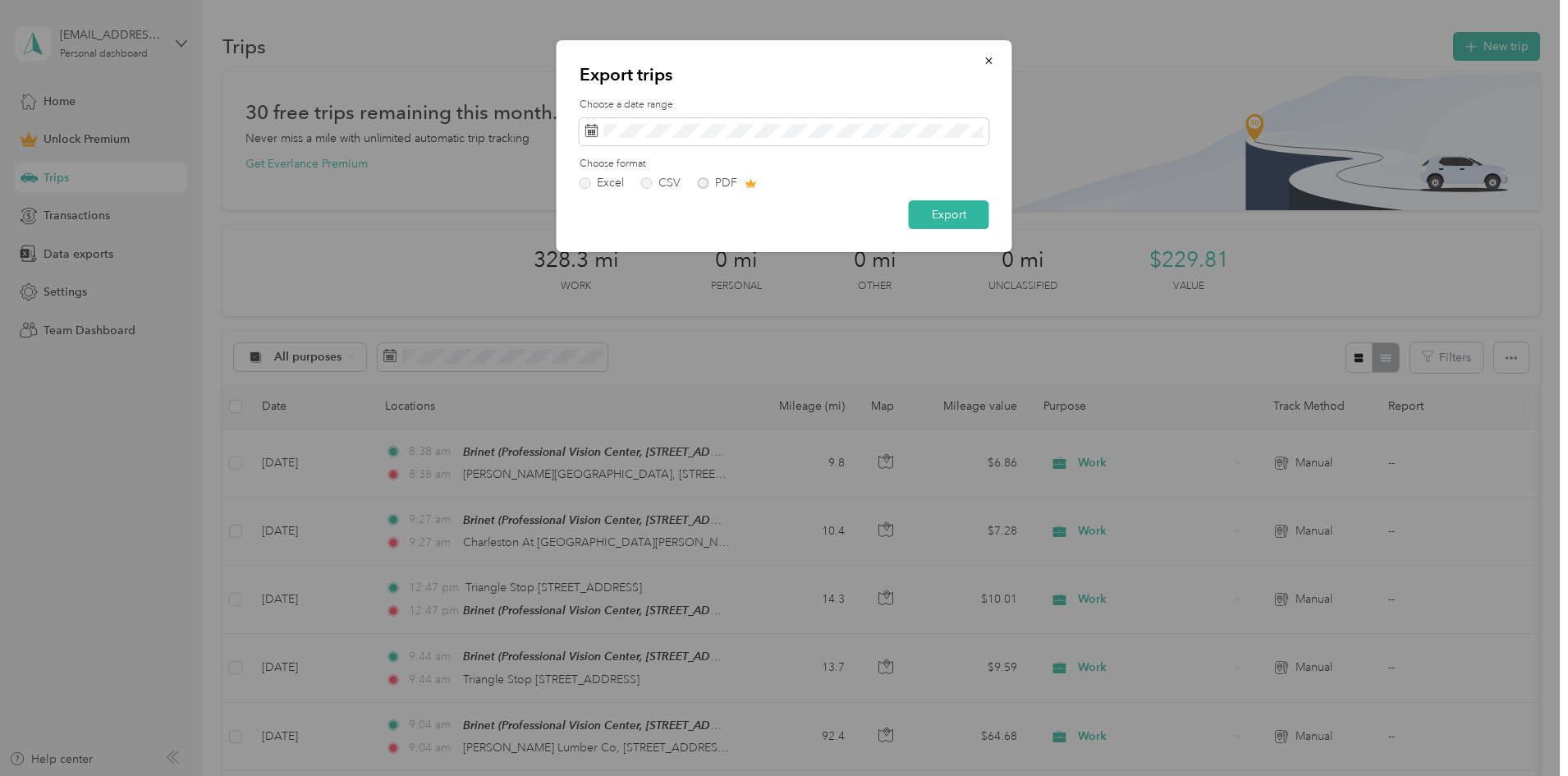
click at [945, 178] on div "Excel CSV PDF" at bounding box center [784, 183] width 409 height 11
click at [651, 184] on label "CSV" at bounding box center [661, 183] width 40 height 11
click at [930, 216] on button "Export" at bounding box center [949, 215] width 80 height 28
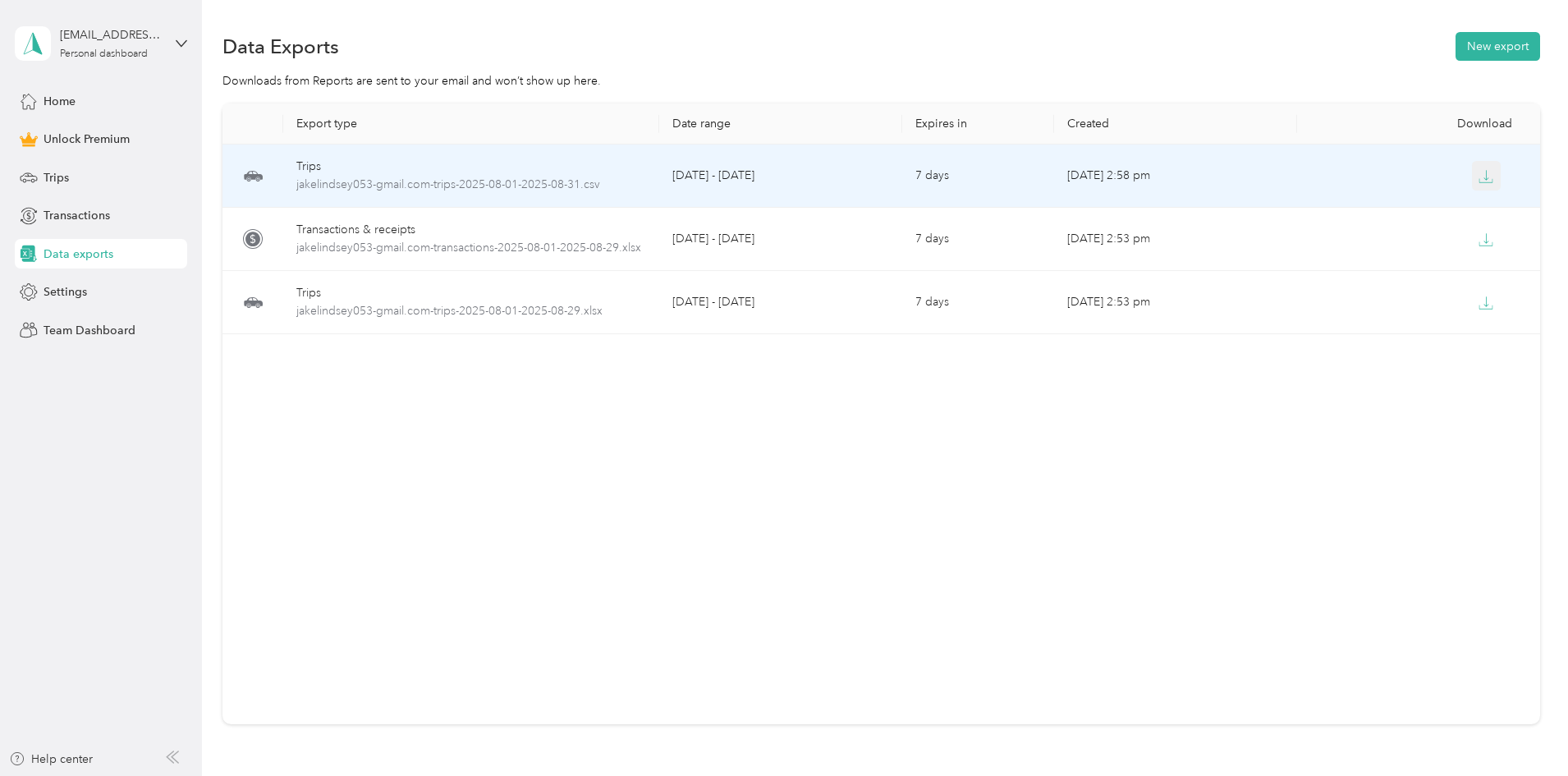
click at [1478, 172] on icon "button" at bounding box center [1486, 177] width 15 height 15
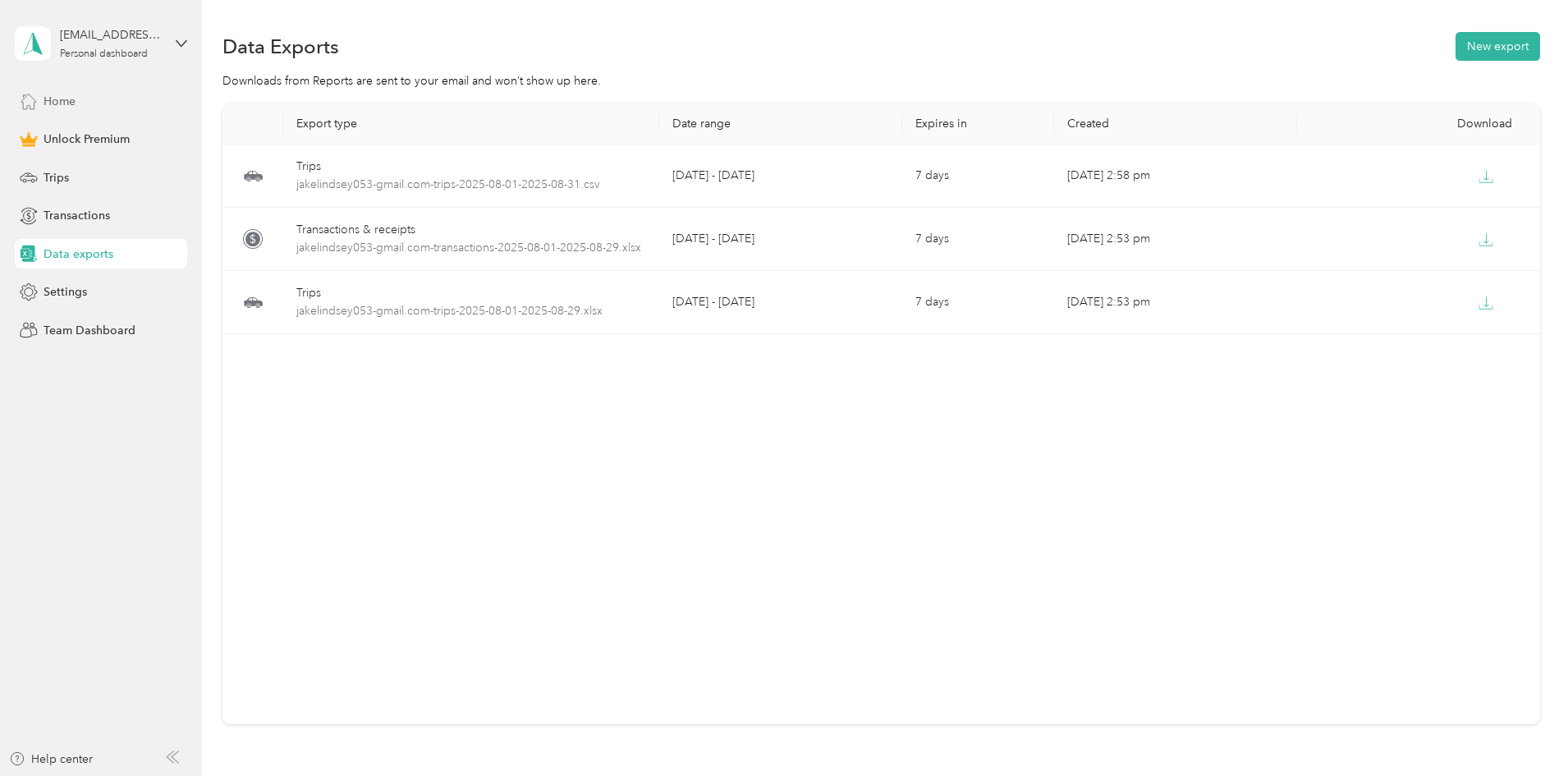
click at [53, 98] on span "Home" at bounding box center [60, 101] width 32 height 17
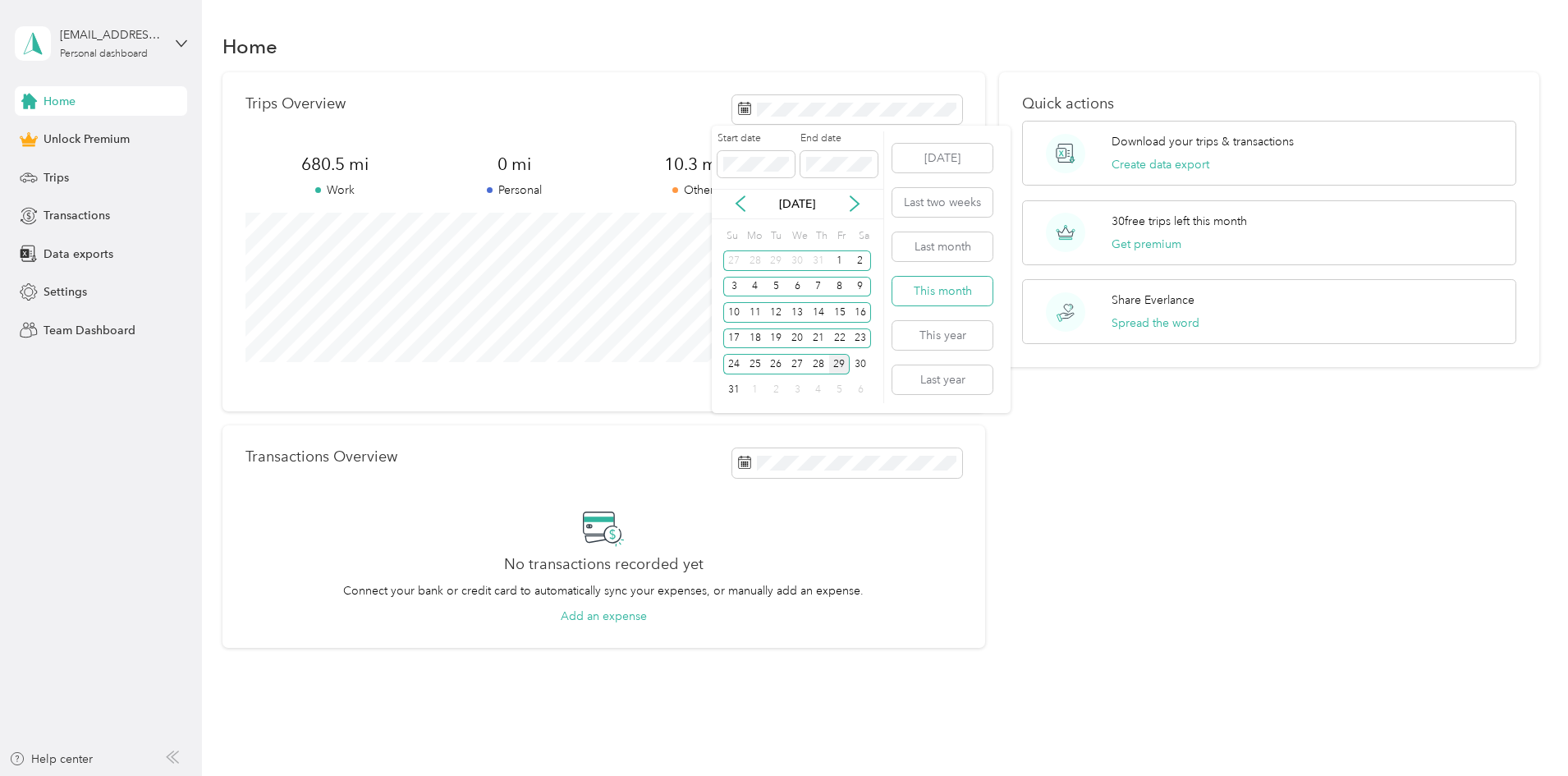
click at [954, 288] on button "This month" at bounding box center [942, 291] width 100 height 28
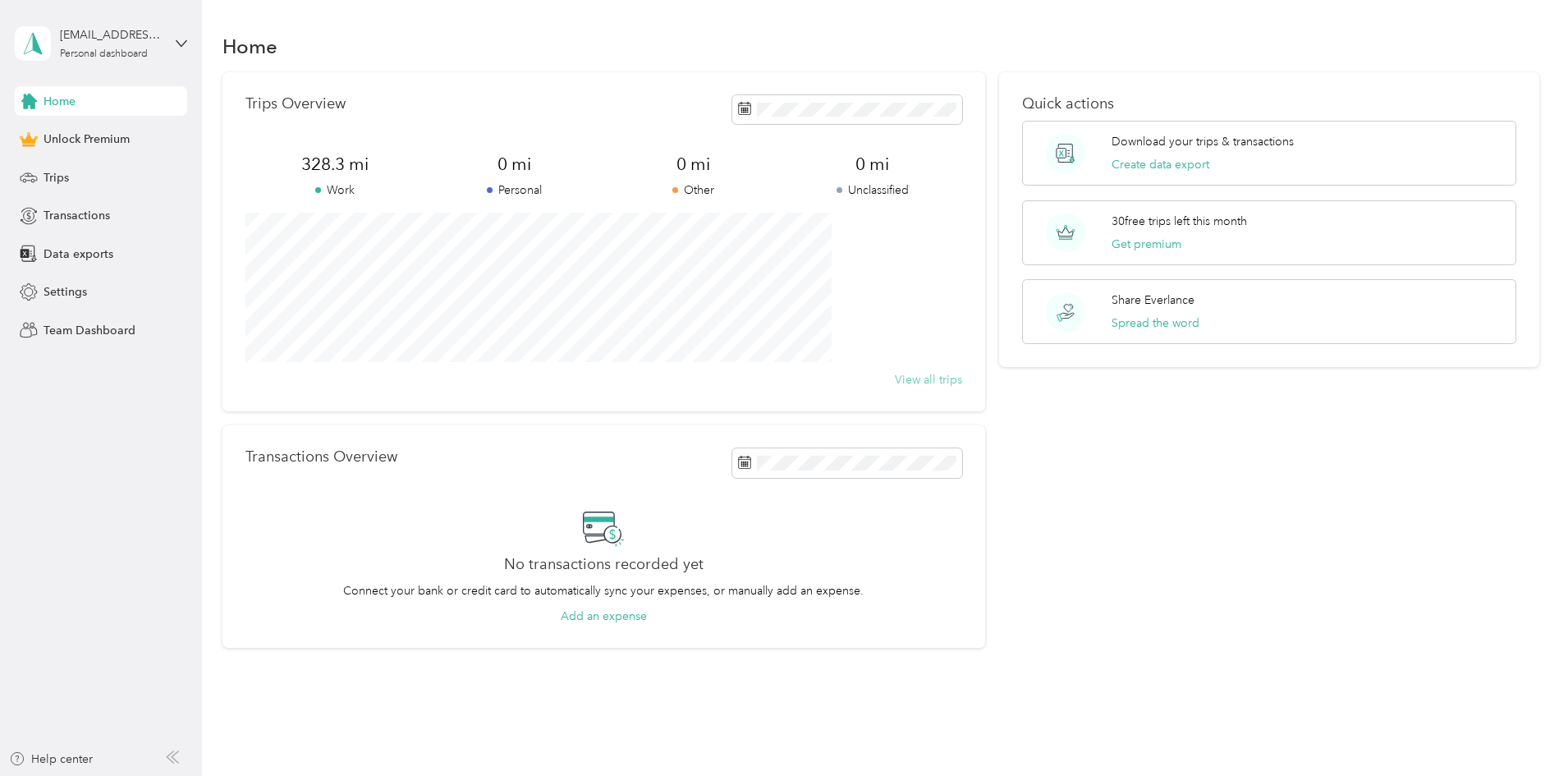
click at [932, 381] on button "View all trips" at bounding box center [928, 380] width 67 height 17
